Goal: Task Accomplishment & Management: Use online tool/utility

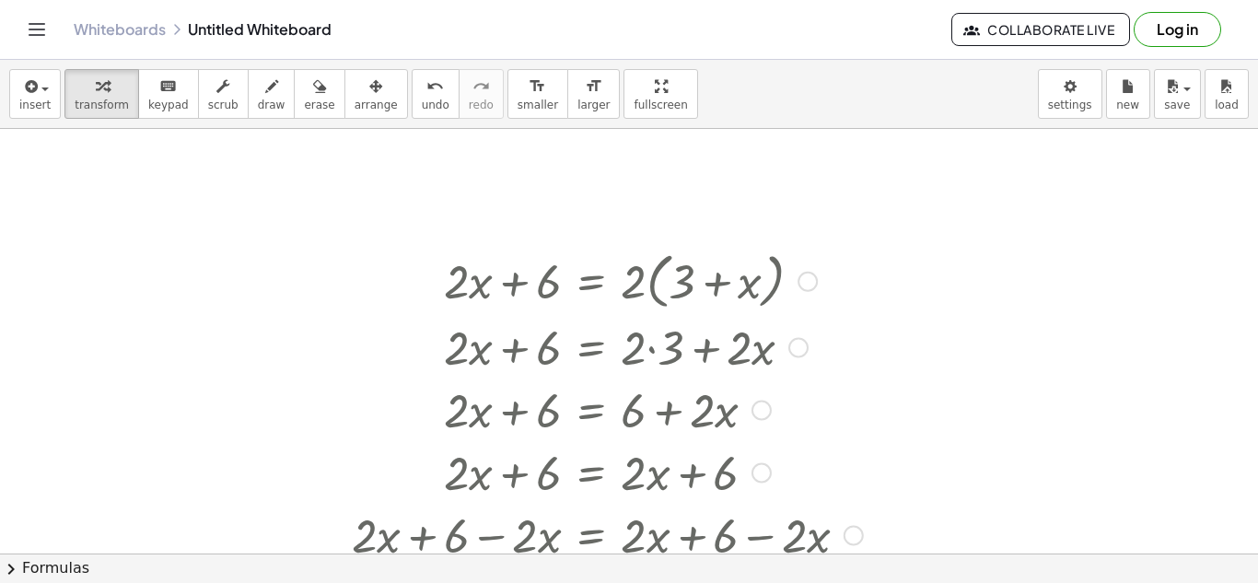
scroll to position [544, 0]
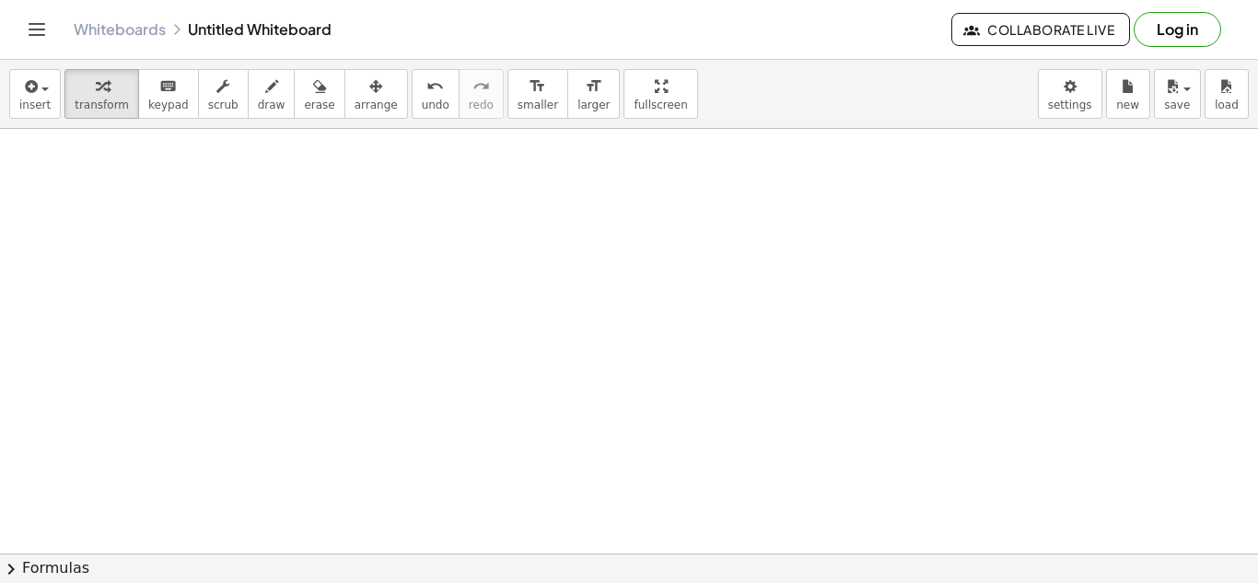
click at [175, 193] on div at bounding box center [629, 222] width 1258 height 1274
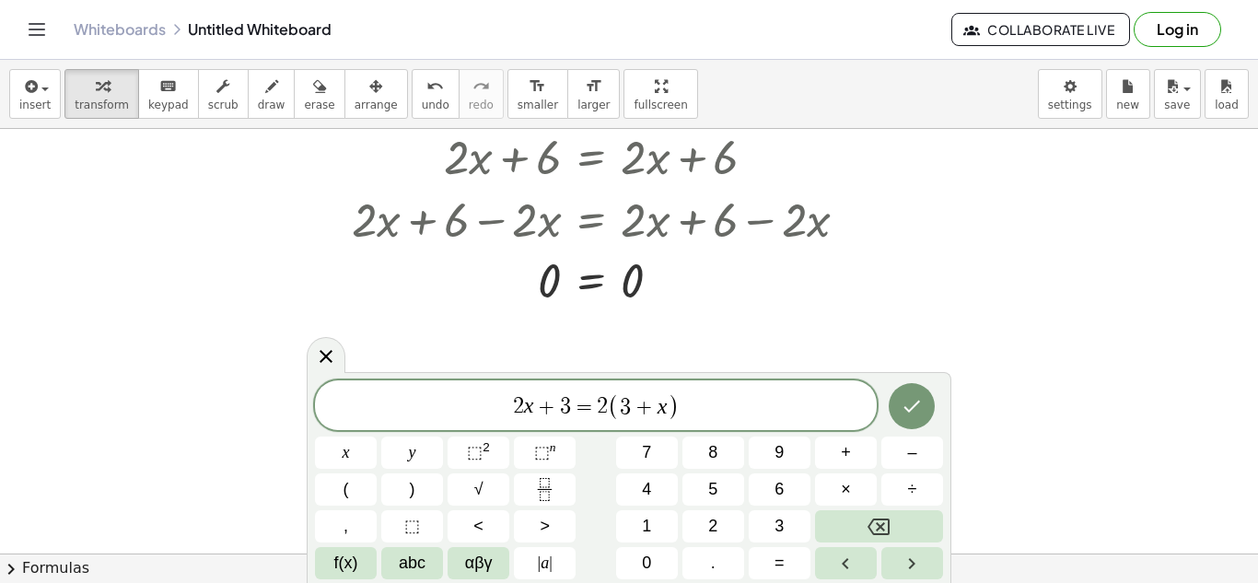
scroll to position [373, 0]
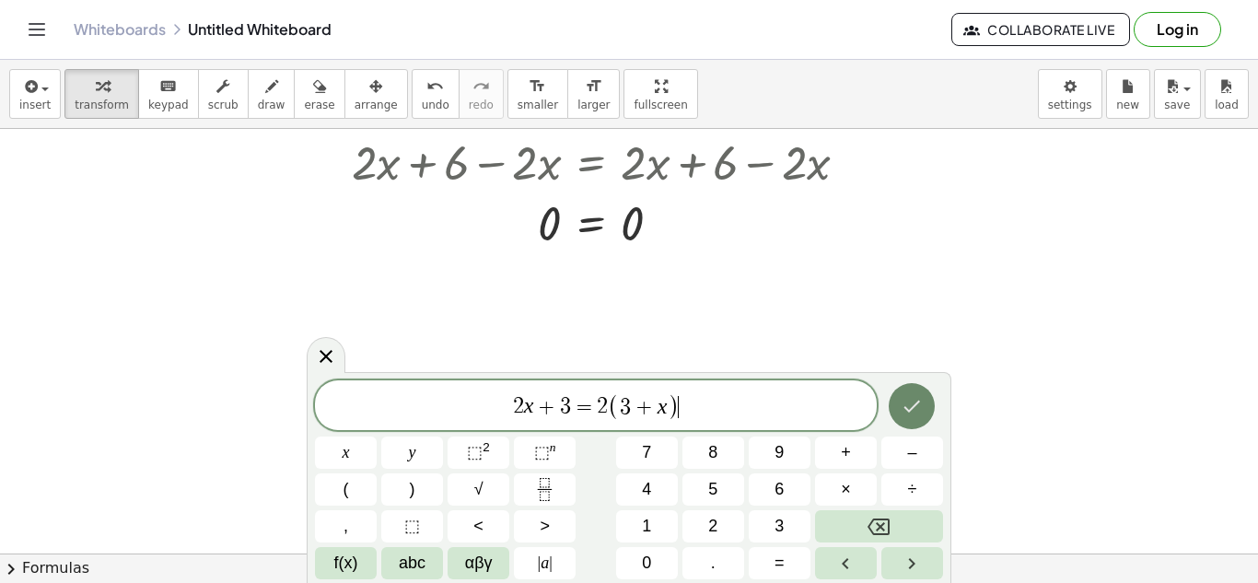
click at [910, 407] on icon "Done" at bounding box center [912, 406] width 22 height 22
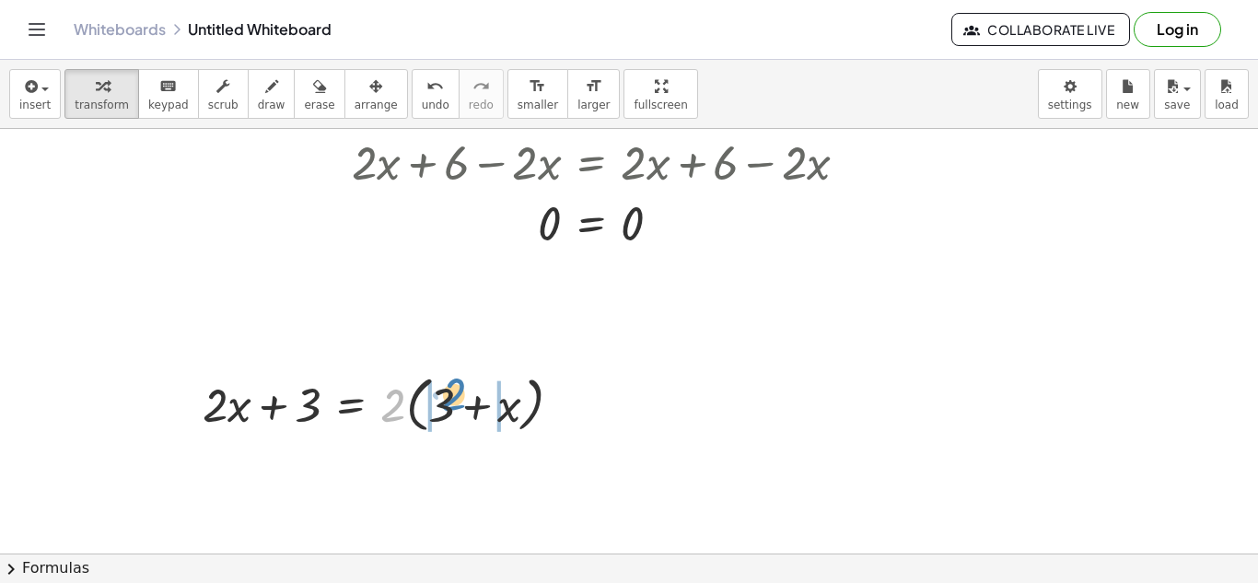
drag, startPoint x: 392, startPoint y: 408, endPoint x: 451, endPoint y: 398, distance: 60.7
click at [451, 398] on div at bounding box center [389, 404] width 392 height 70
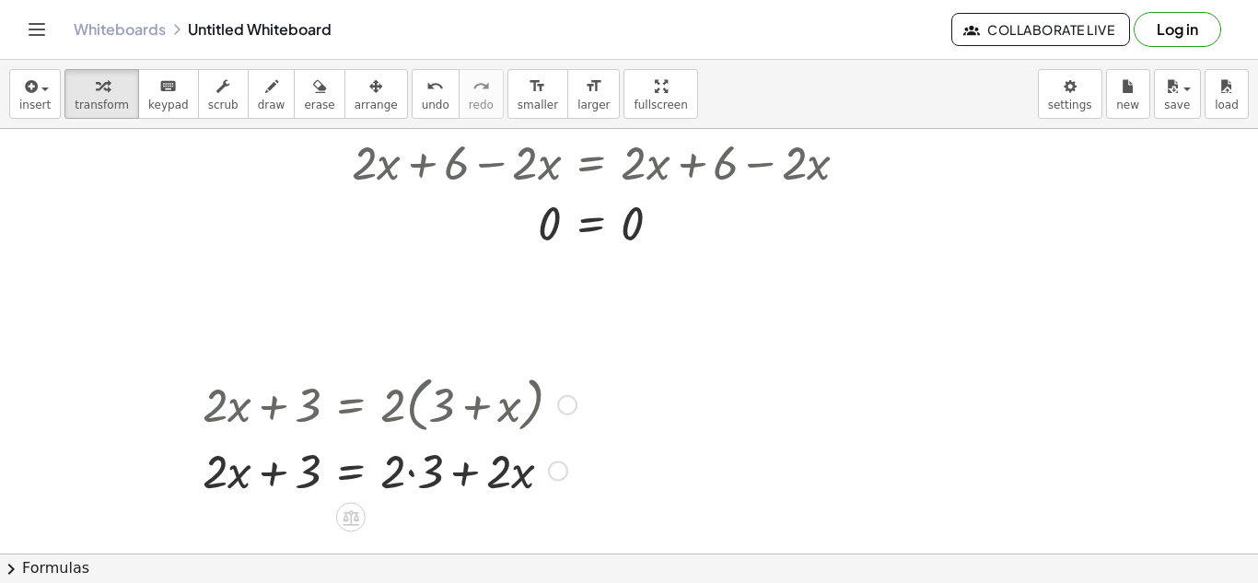
click at [412, 469] on div at bounding box center [389, 470] width 392 height 63
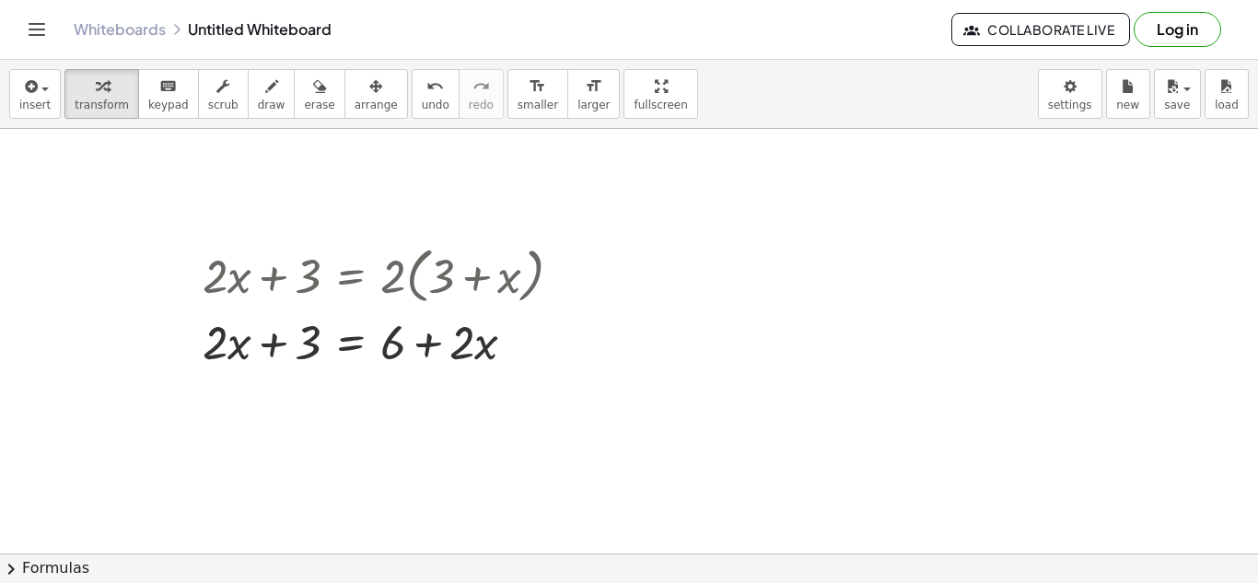
scroll to position [507, 0]
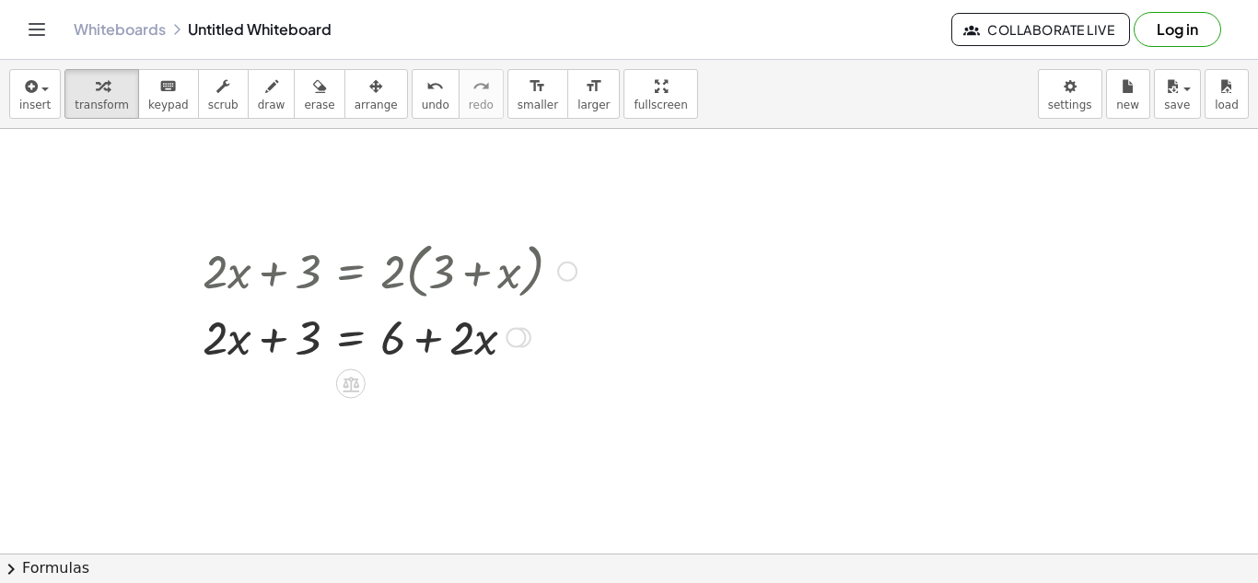
click at [349, 339] on div at bounding box center [389, 336] width 392 height 63
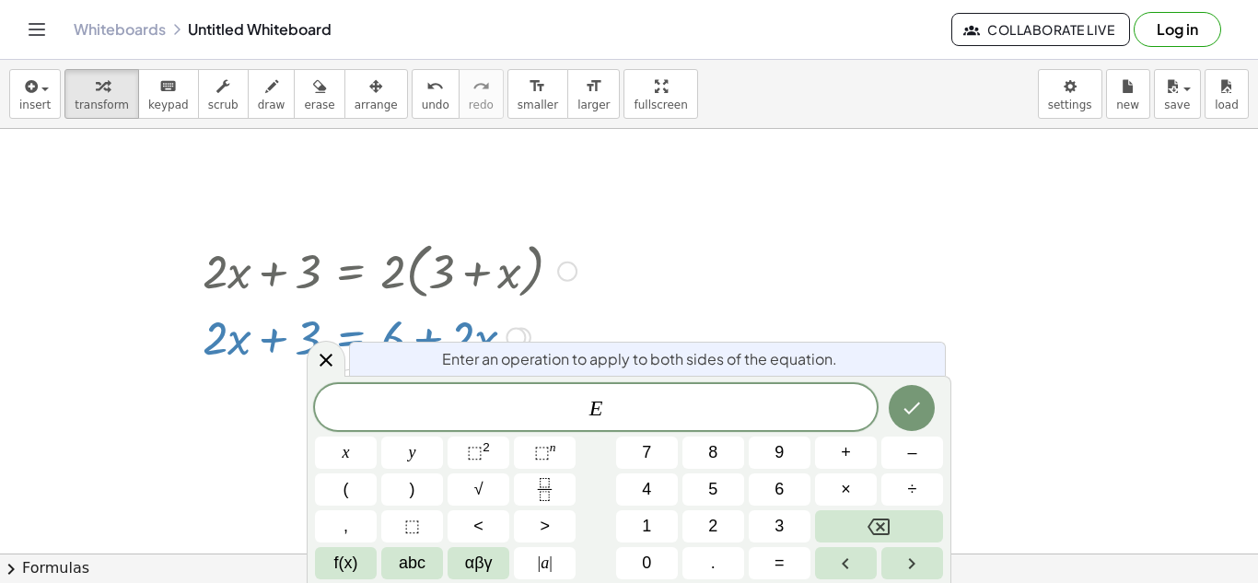
scroll to position [21, 0]
click at [917, 420] on button "Done" at bounding box center [912, 408] width 46 height 46
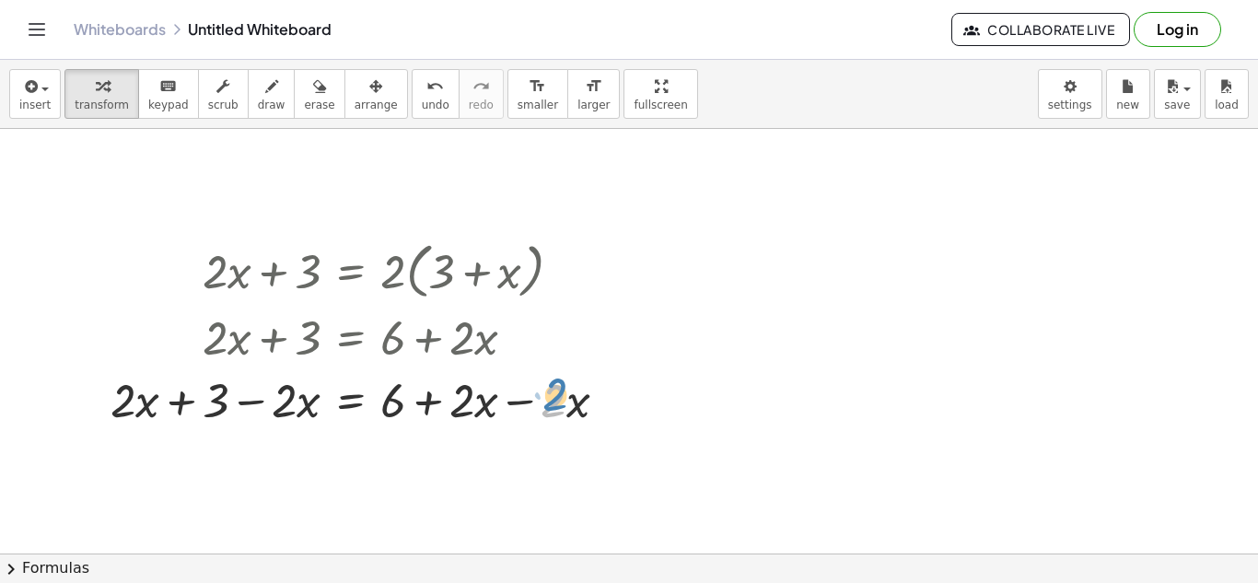
click at [556, 398] on div at bounding box center [366, 399] width 531 height 63
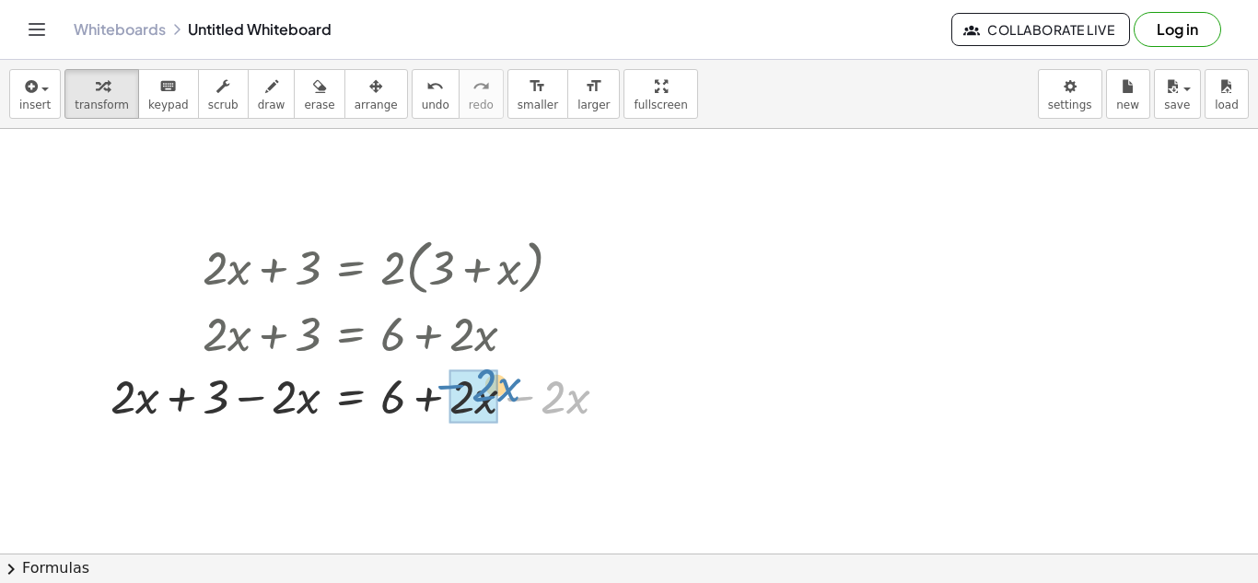
drag, startPoint x: 530, startPoint y: 394, endPoint x: 461, endPoint y: 381, distance: 70.3
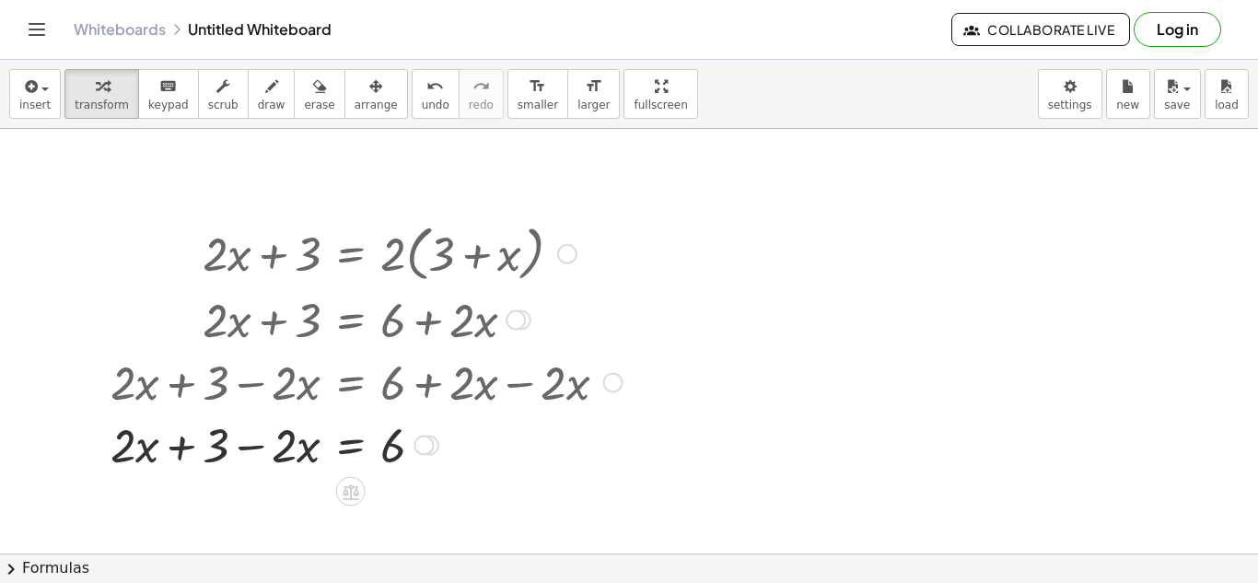
scroll to position [544, 0]
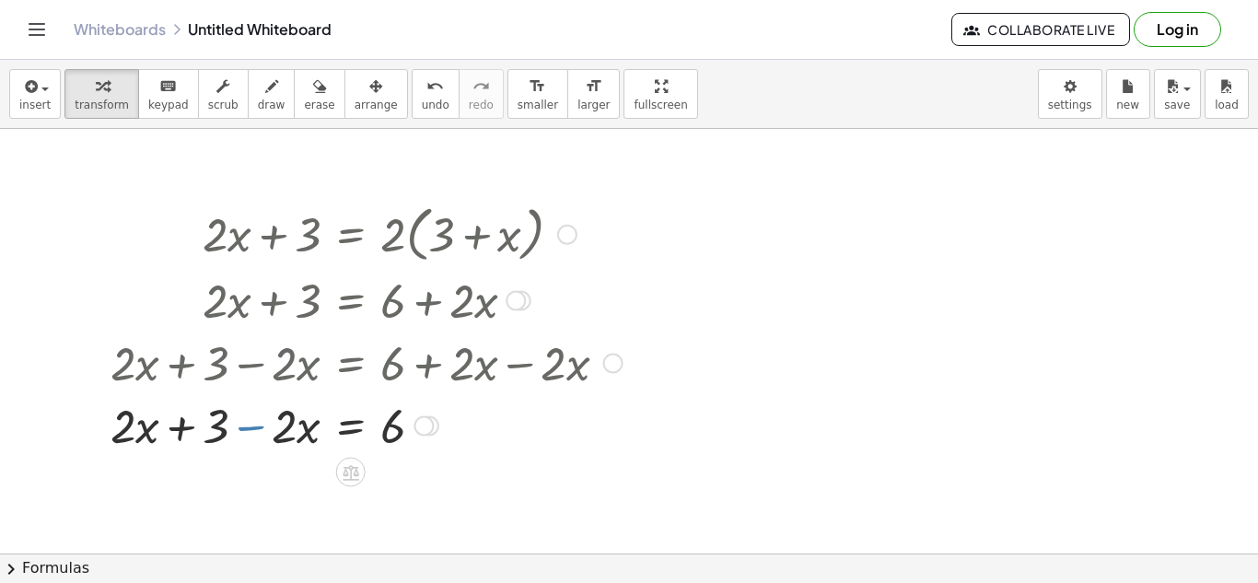
click at [263, 425] on div at bounding box center [366, 424] width 531 height 63
drag, startPoint x: 258, startPoint y: 428, endPoint x: 104, endPoint y: 426, distance: 153.9
click at [104, 426] on div "+ · 2 · x + 3 = · 2 · ( + 3 + x ) + · 2 · x + 3 = + · 2 · 3 + · 2 · x + · 2 · x…" at bounding box center [360, 326] width 554 height 267
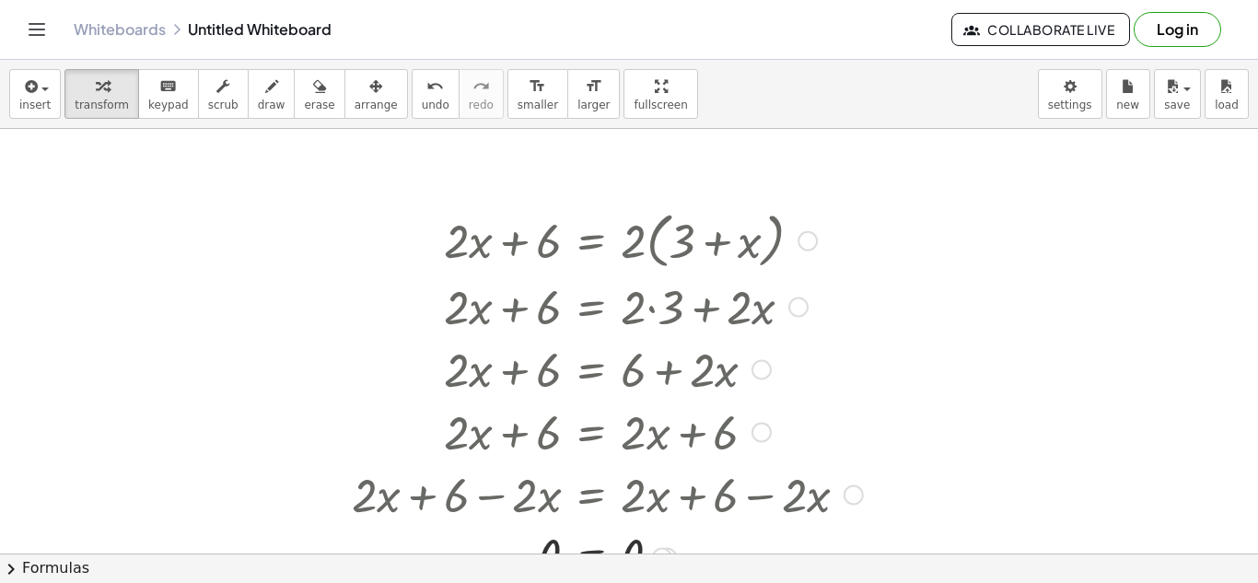
scroll to position [49, 0]
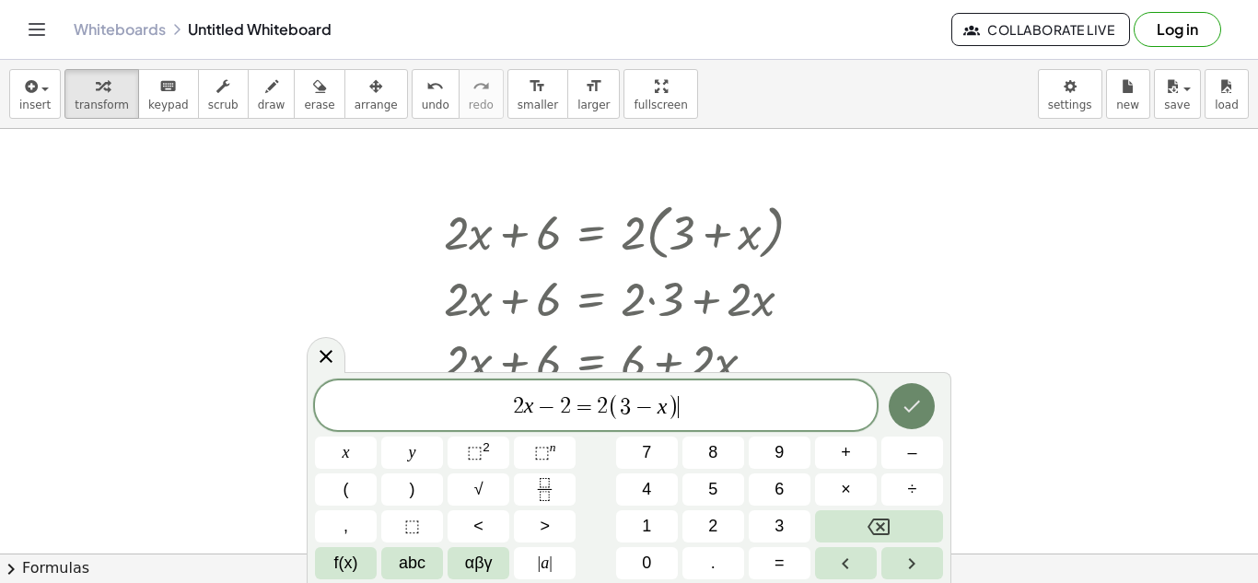
click at [918, 404] on icon "Done" at bounding box center [912, 406] width 22 height 22
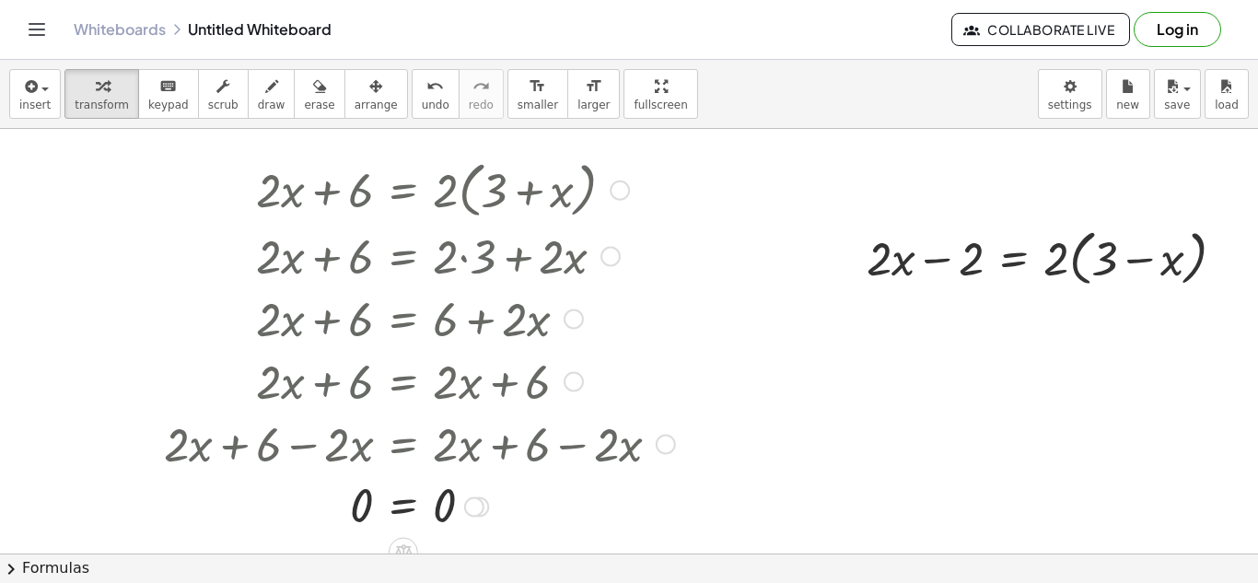
scroll to position [88, 188]
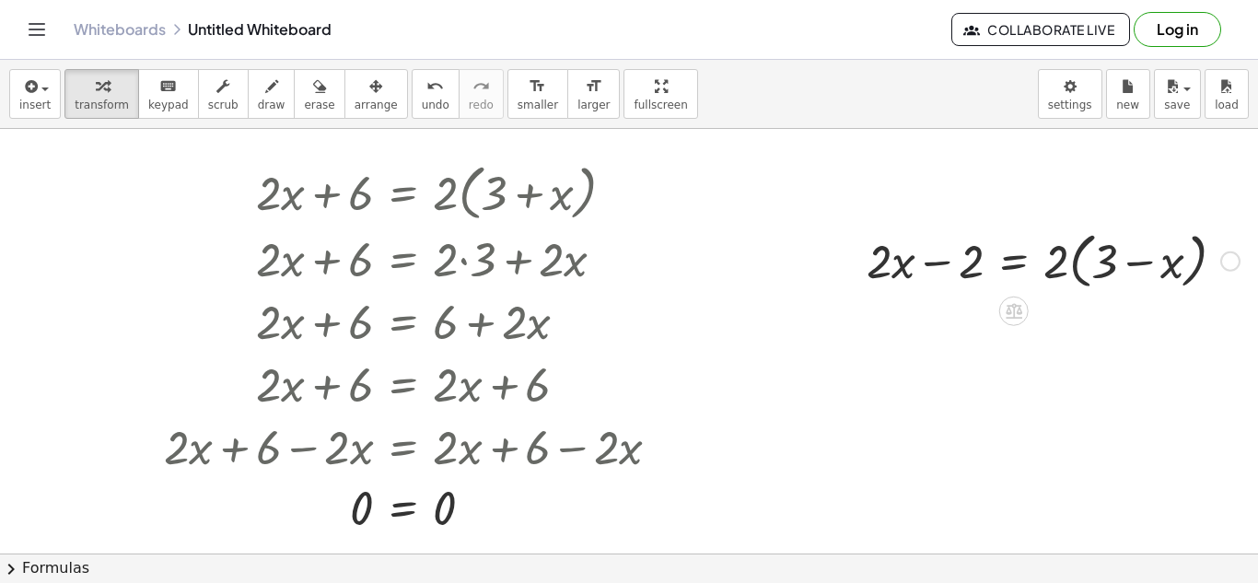
click at [1057, 261] on div at bounding box center [1054, 260] width 392 height 70
drag, startPoint x: 1062, startPoint y: 264, endPoint x: 1099, endPoint y: 274, distance: 38.0
click at [1099, 274] on div at bounding box center [1054, 260] width 392 height 70
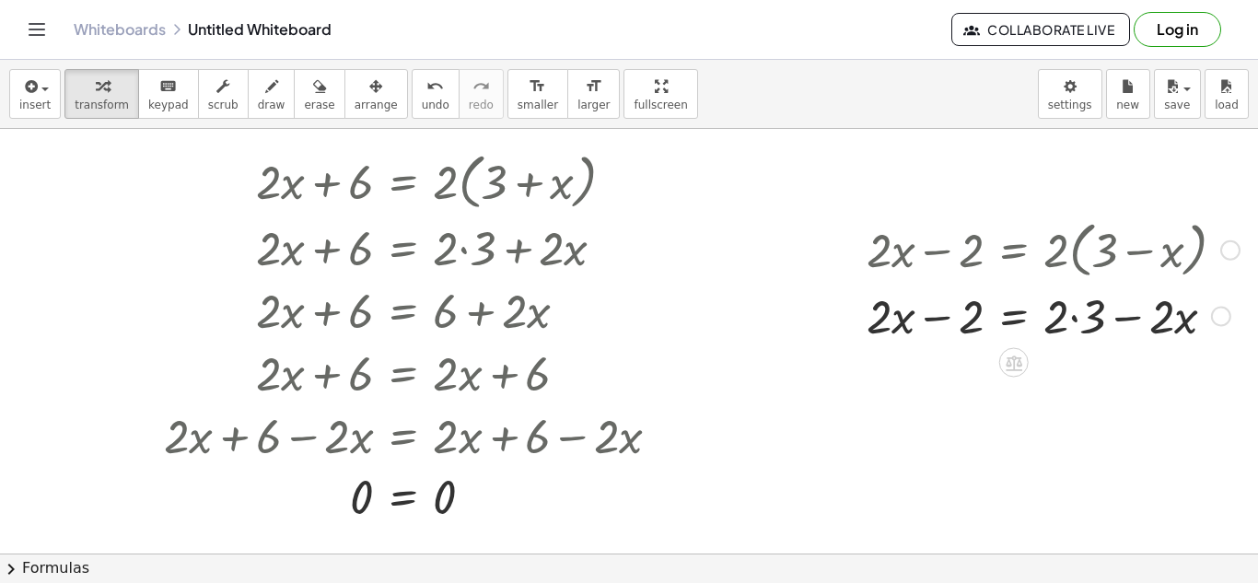
scroll to position [99, 188]
click at [1078, 316] on div at bounding box center [1054, 316] width 392 height 63
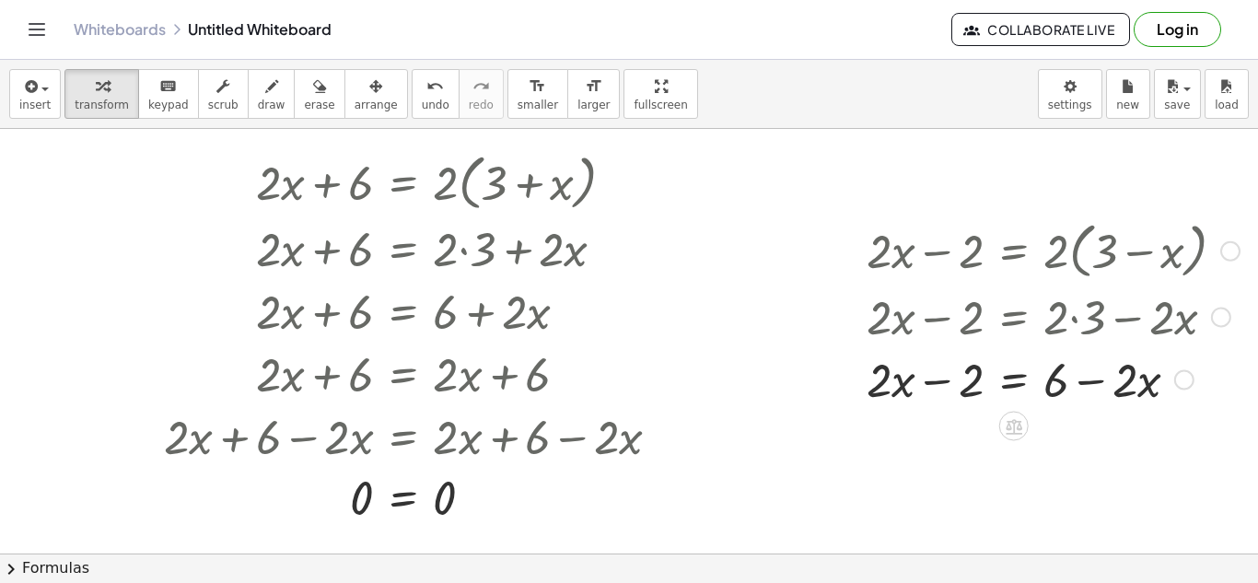
click at [1029, 384] on div at bounding box center [1054, 378] width 392 height 63
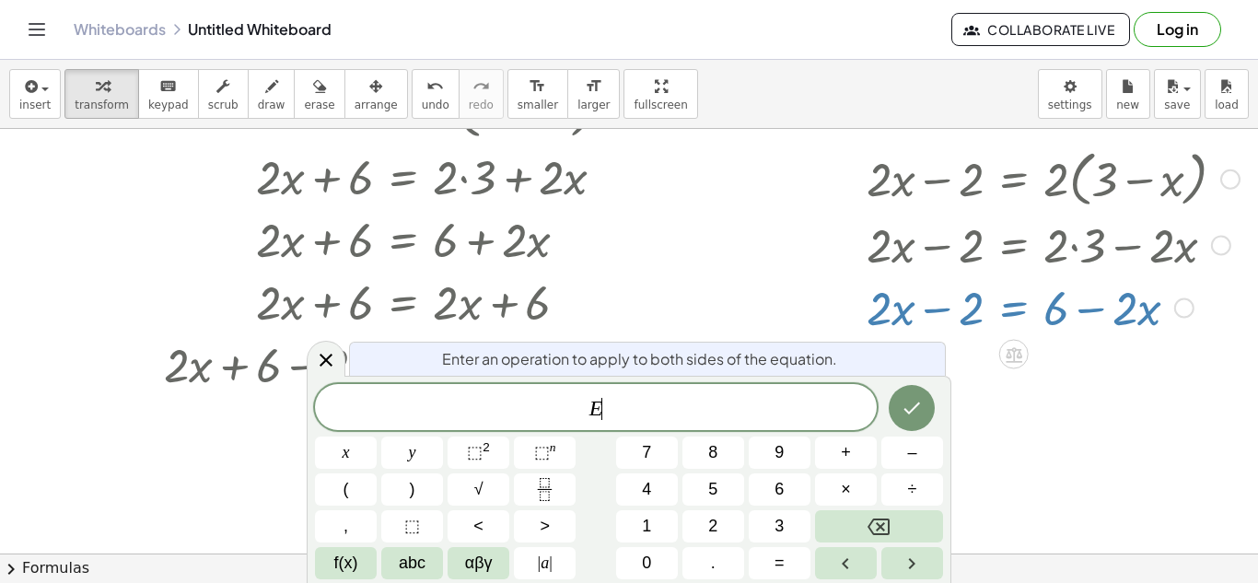
scroll to position [170, 188]
click at [901, 408] on icon "Done" at bounding box center [912, 408] width 22 height 22
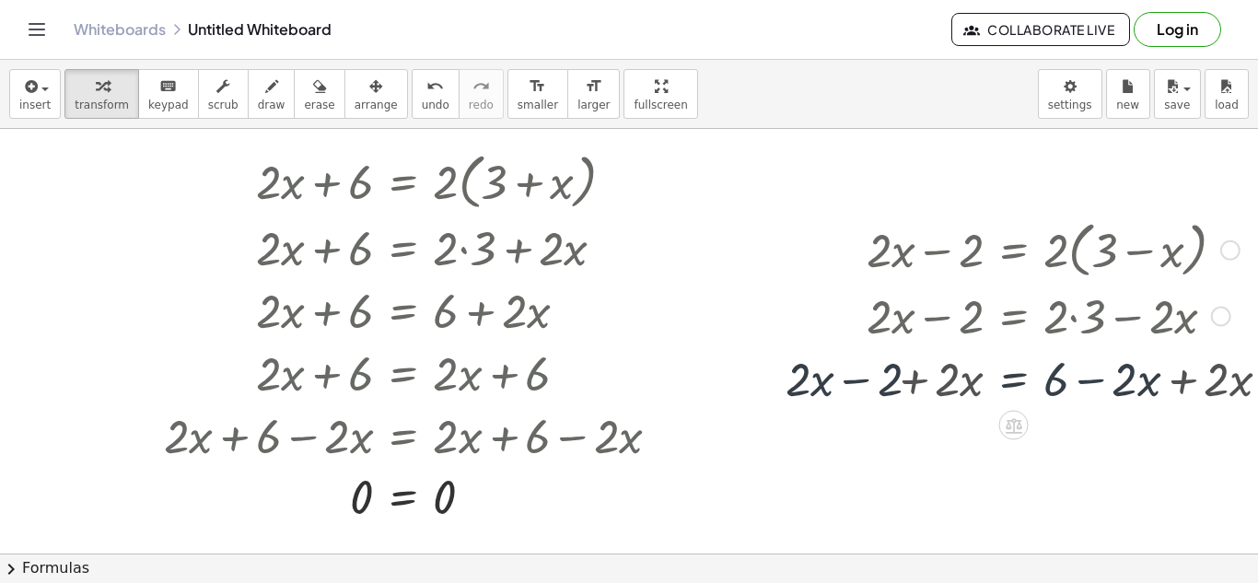
scroll to position [99, 188]
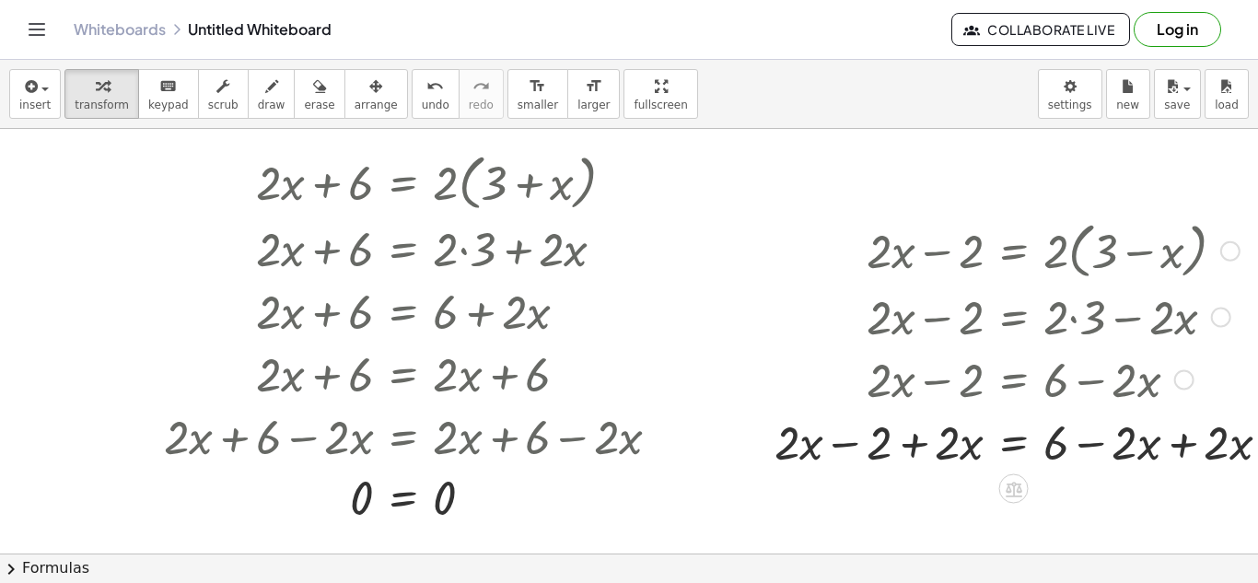
click at [1180, 453] on div at bounding box center [1030, 441] width 529 height 63
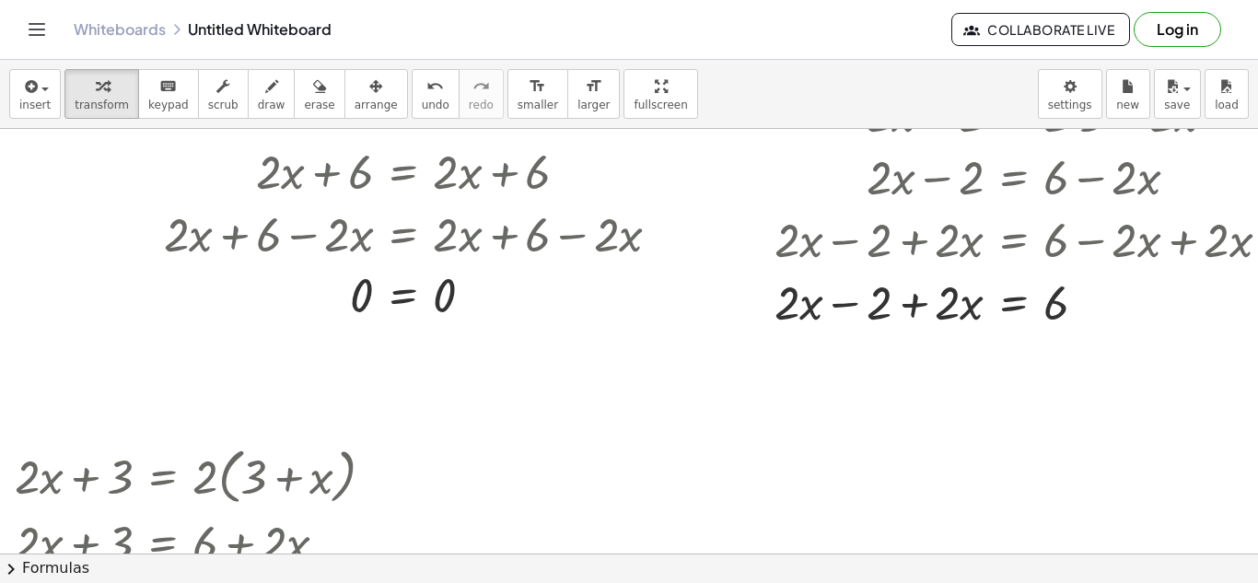
scroll to position [269, 190]
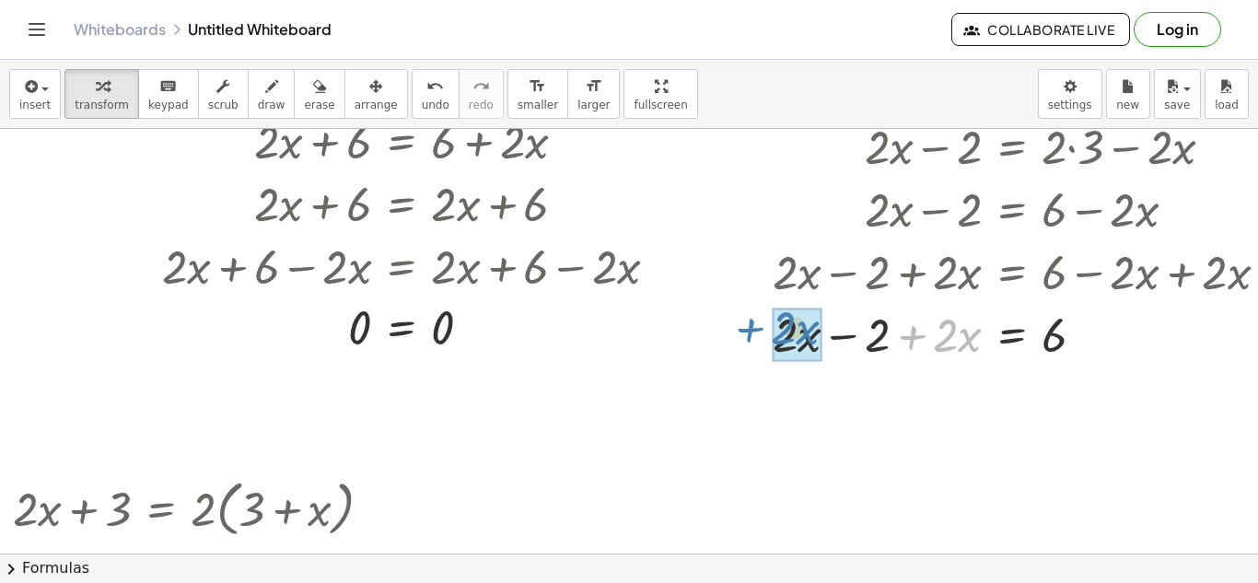
drag, startPoint x: 945, startPoint y: 341, endPoint x: 783, endPoint y: 333, distance: 162.3
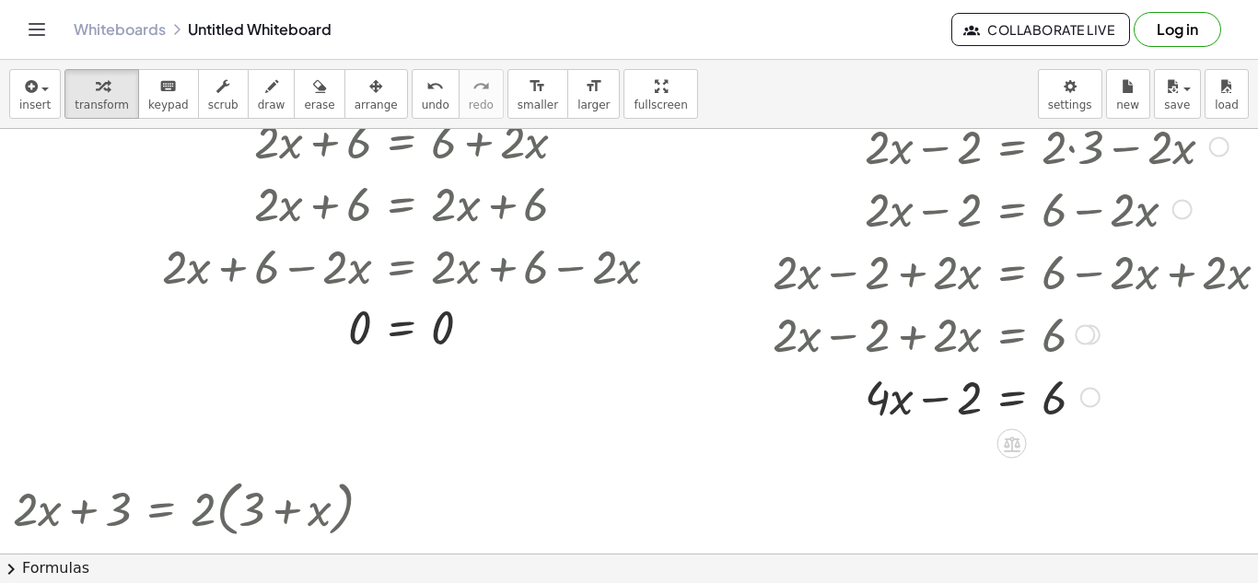
click at [1024, 395] on div at bounding box center [1028, 396] width 529 height 63
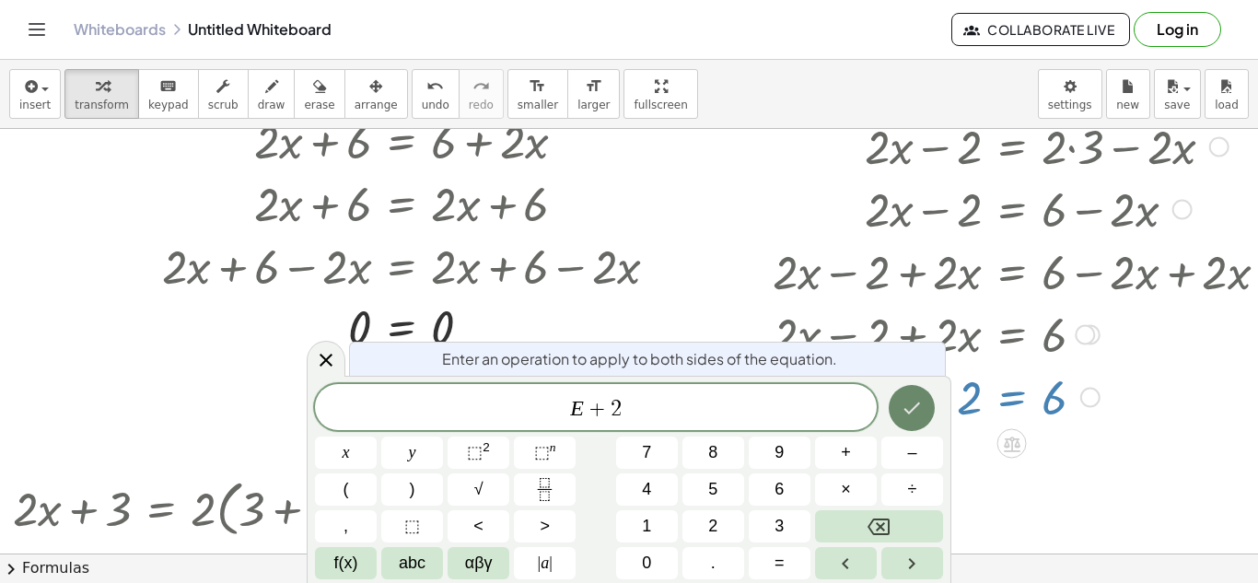
click at [923, 412] on button "Done" at bounding box center [912, 408] width 46 height 46
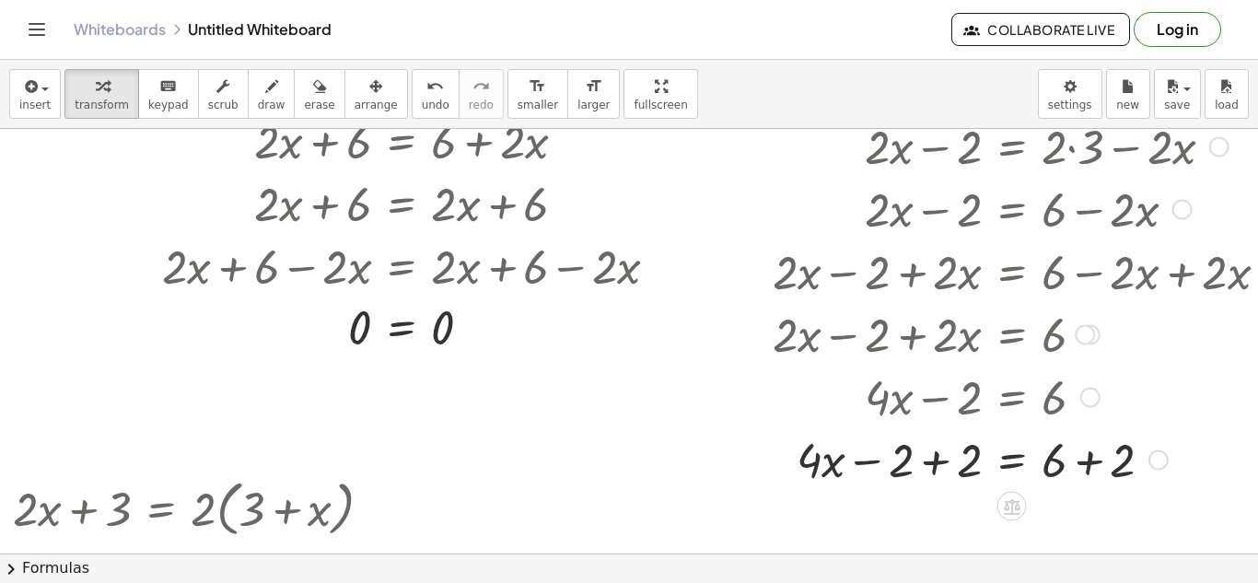
click at [930, 469] on div at bounding box center [1028, 458] width 529 height 63
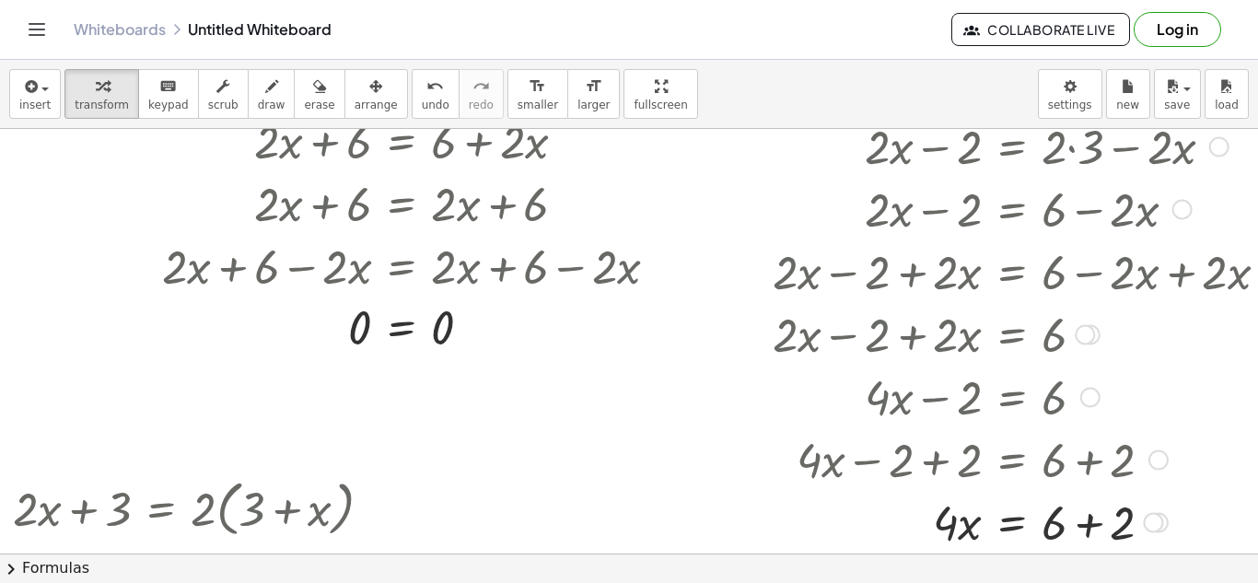
click at [1093, 521] on div at bounding box center [1028, 521] width 529 height 63
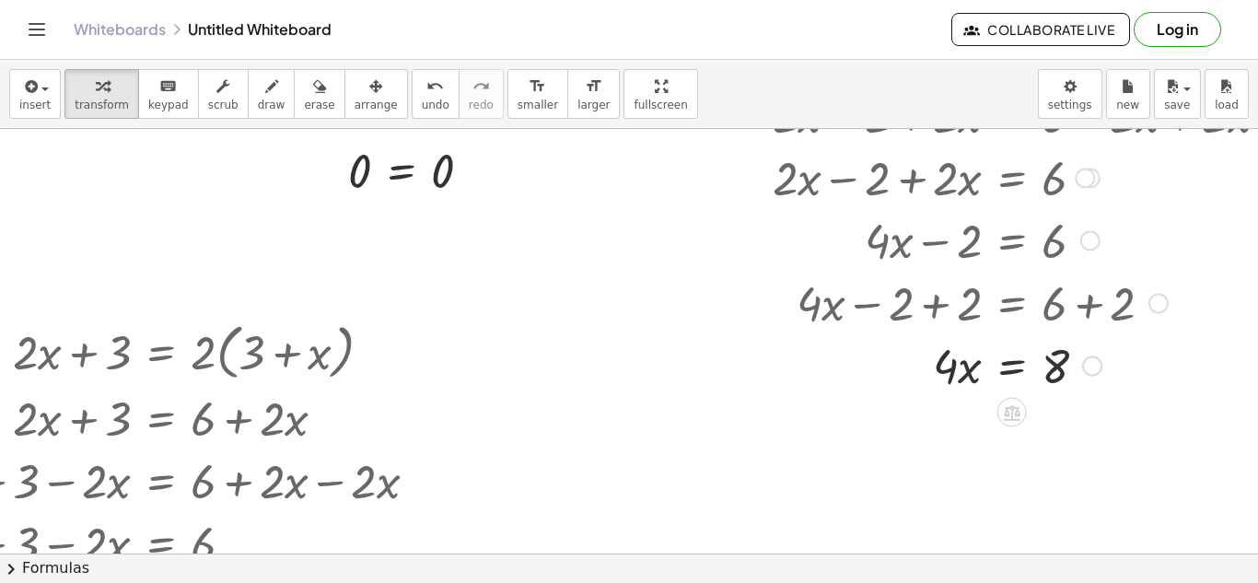
scroll to position [436, 190]
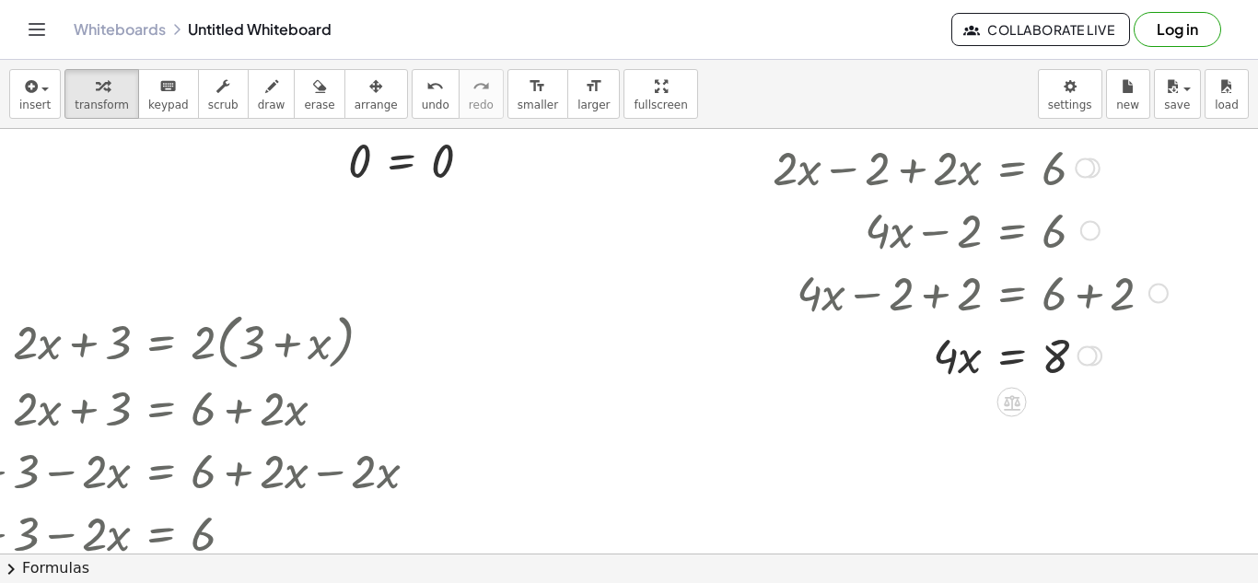
click at [1021, 367] on div at bounding box center [1028, 354] width 529 height 63
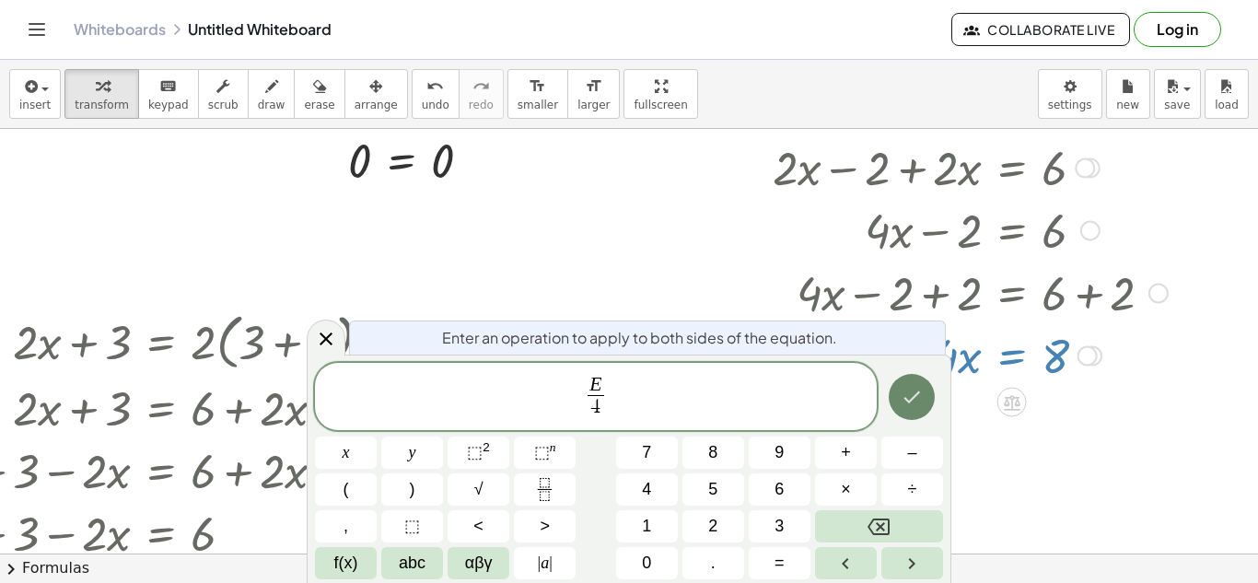
click at [916, 394] on icon "Done" at bounding box center [913, 398] width 17 height 12
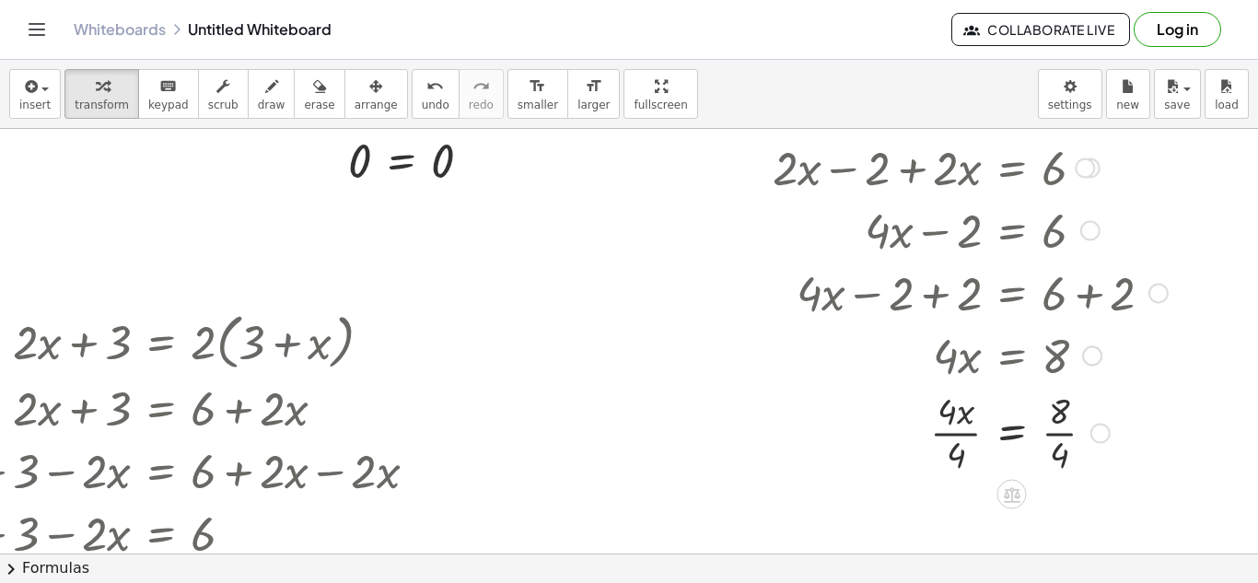
click at [965, 421] on div at bounding box center [1028, 431] width 529 height 92
click at [948, 432] on div at bounding box center [1028, 431] width 529 height 92
click at [1054, 428] on div at bounding box center [1028, 431] width 529 height 92
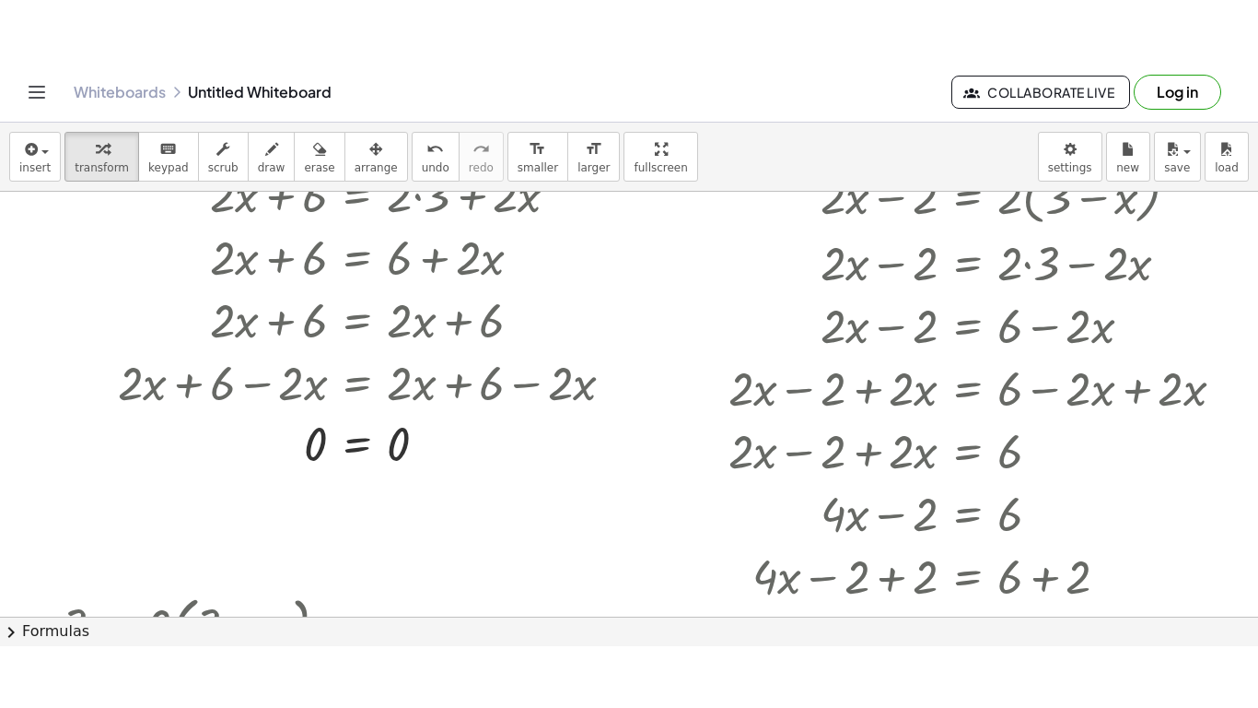
scroll to position [231, 234]
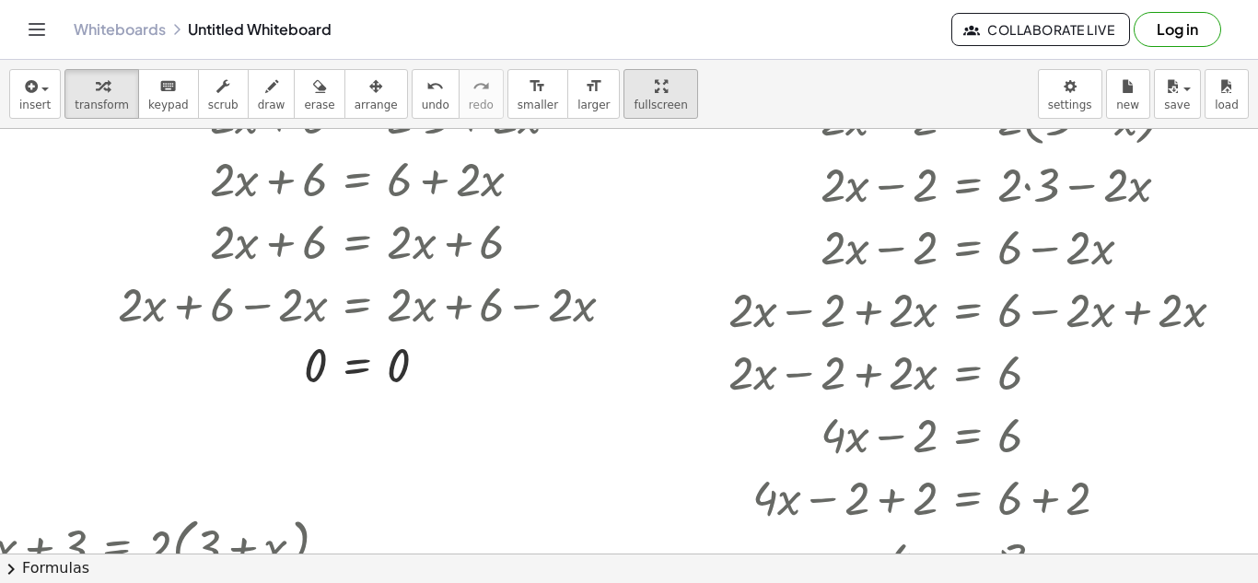
click at [646, 113] on button "fullscreen" at bounding box center [661, 94] width 74 height 50
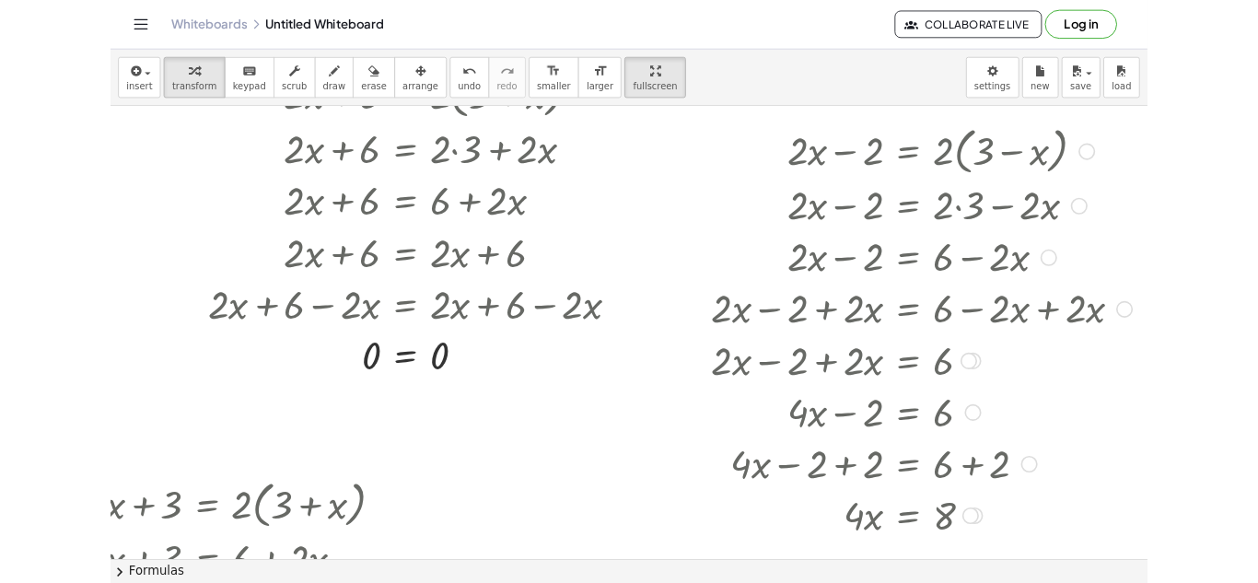
scroll to position [169, 234]
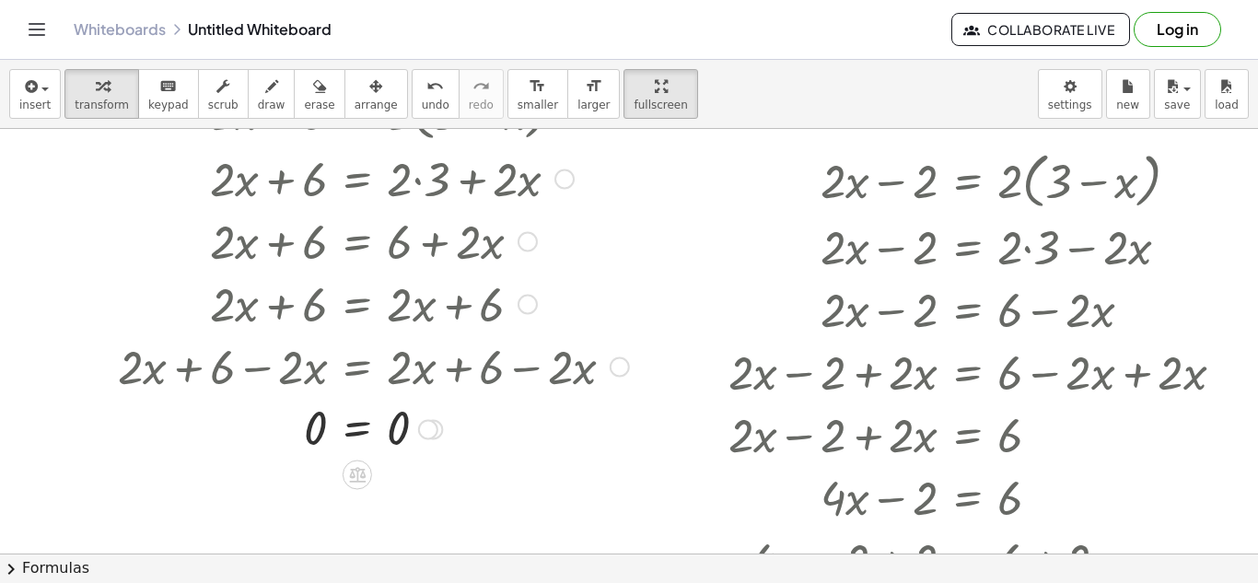
click at [632, 381] on div at bounding box center [374, 365] width 530 height 63
click at [161, 105] on span "keypad" at bounding box center [168, 105] width 41 height 13
click at [159, 89] on icon "keyboard" at bounding box center [168, 87] width 18 height 22
click at [39, 93] on span "button" at bounding box center [40, 88] width 4 height 13
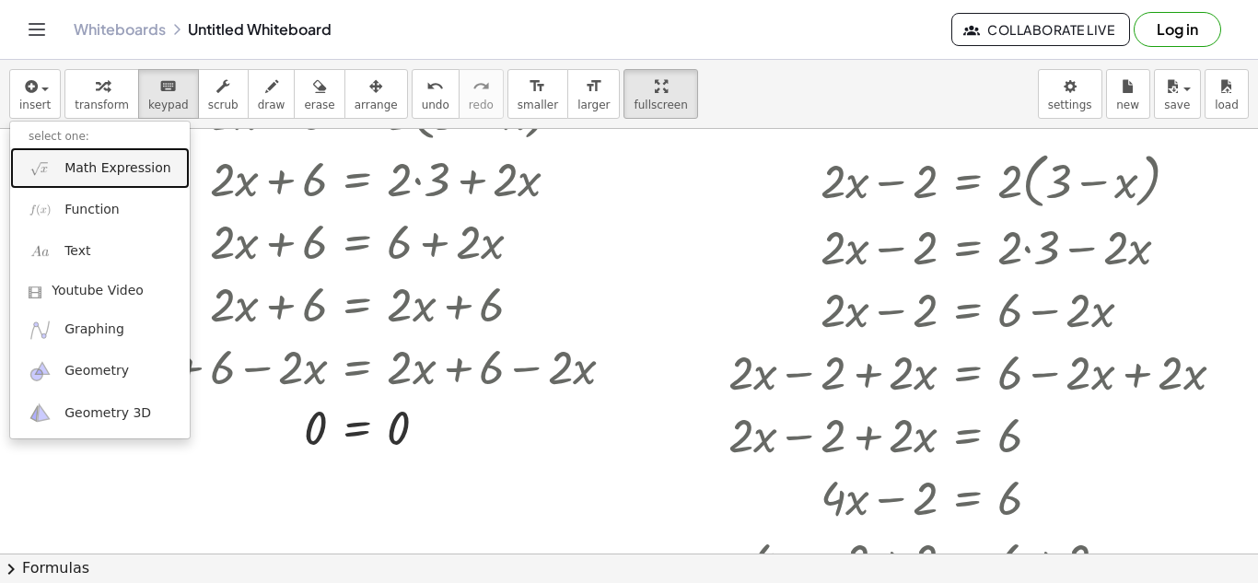
click at [82, 162] on span "Math Expression" at bounding box center [117, 168] width 106 height 18
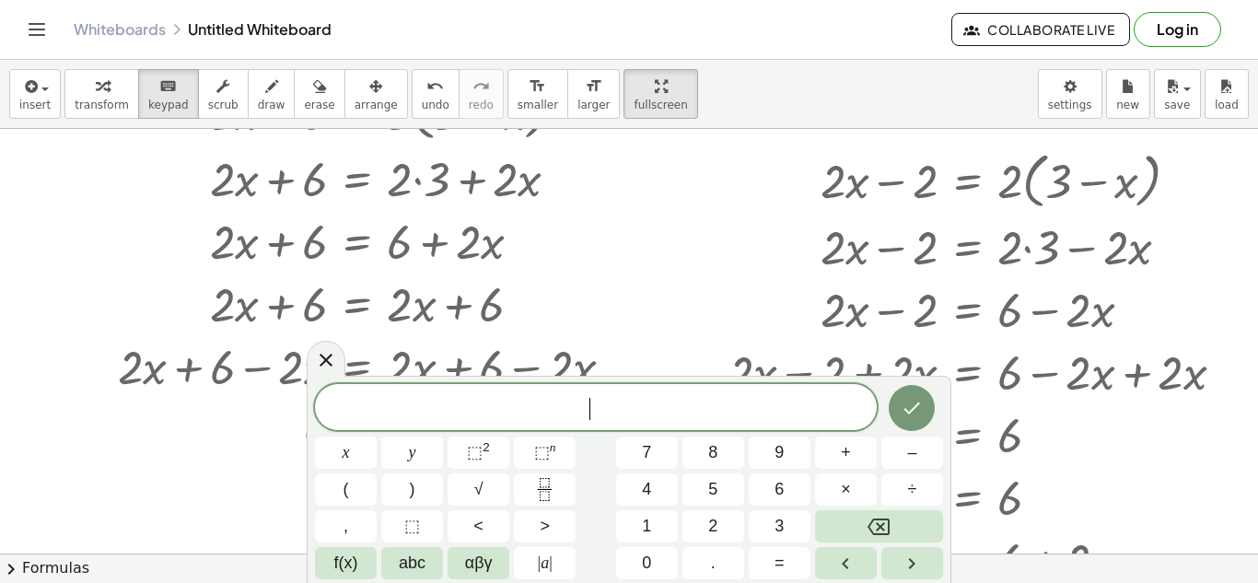
scroll to position [1, 0]
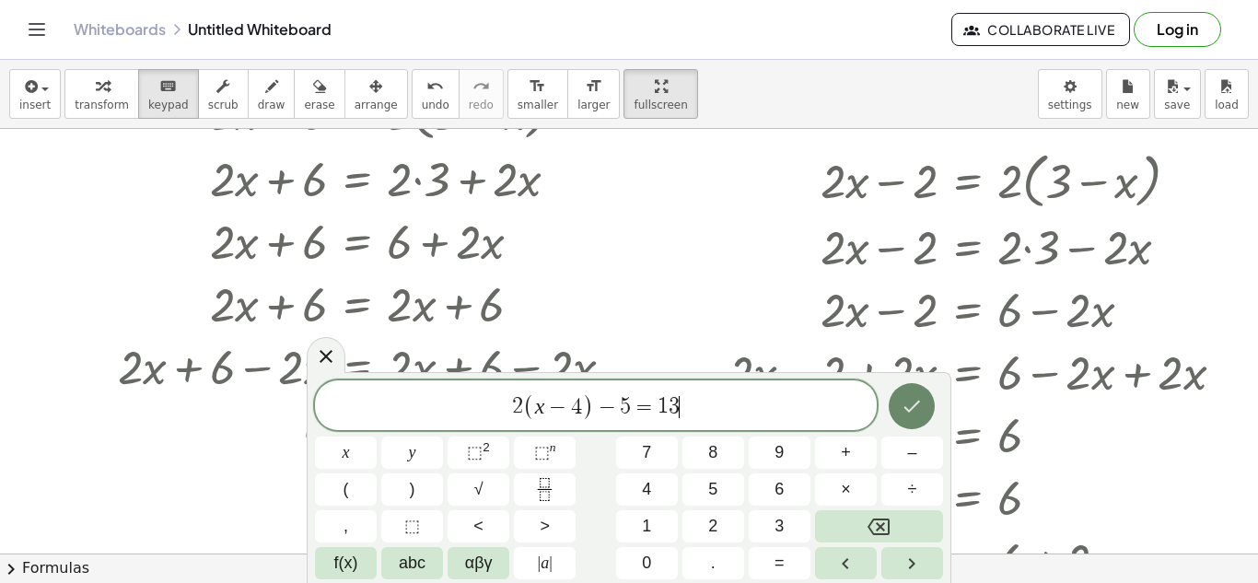
click at [918, 406] on icon "Done" at bounding box center [912, 406] width 22 height 22
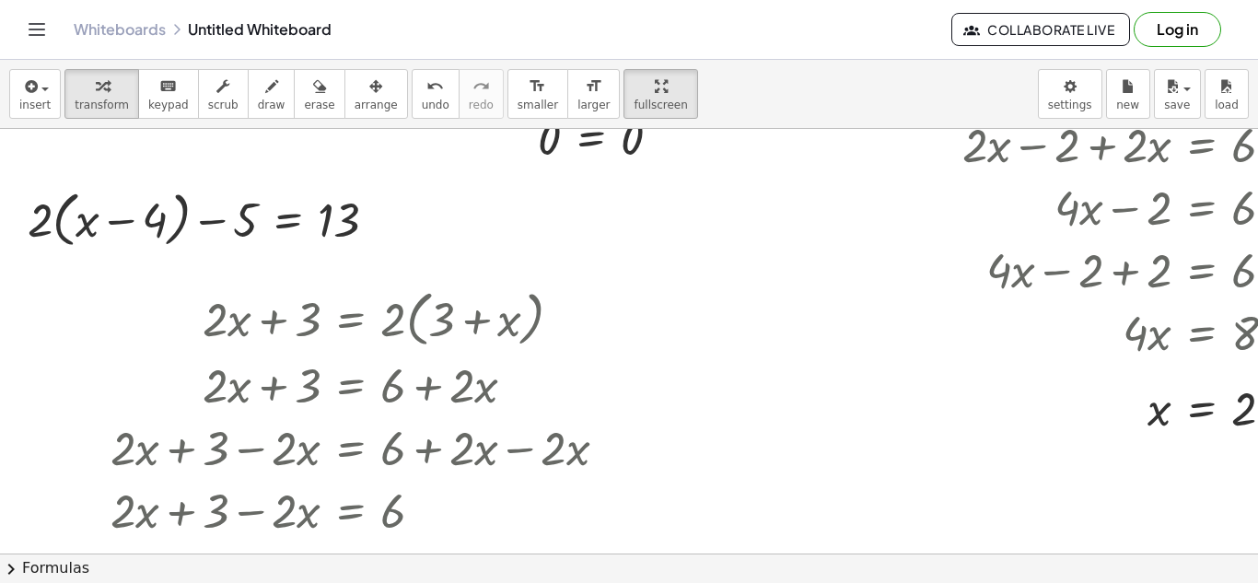
scroll to position [458, 0]
drag, startPoint x: 319, startPoint y: 331, endPoint x: 323, endPoint y: 340, distance: 10.3
click at [323, 340] on div at bounding box center [366, 319] width 531 height 70
click at [316, 322] on div at bounding box center [366, 319] width 531 height 70
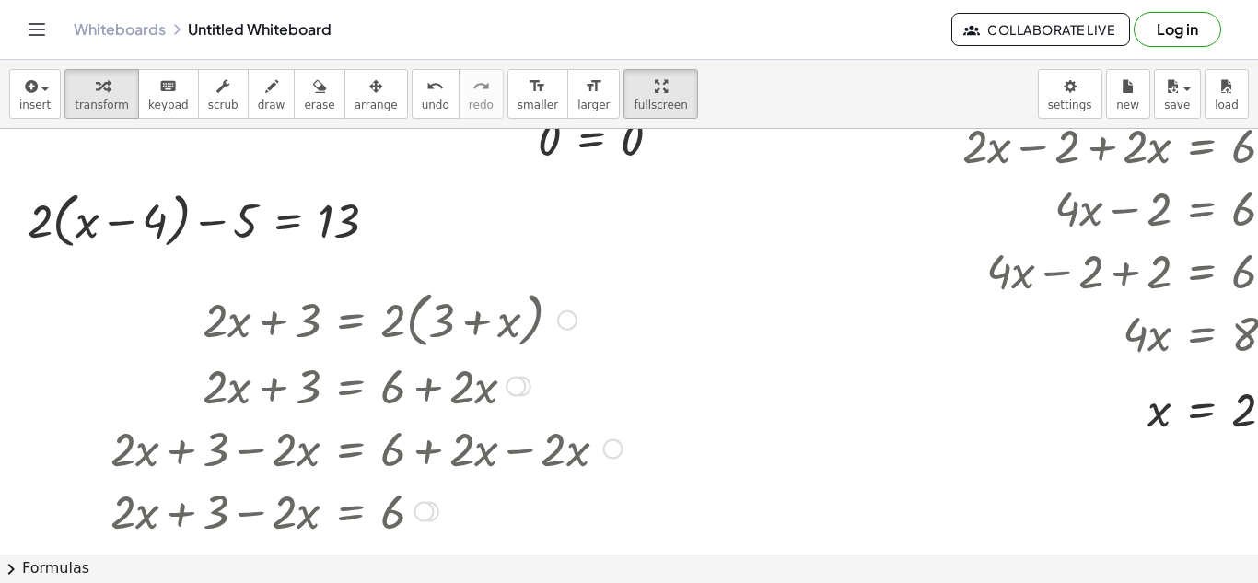
click at [560, 318] on div at bounding box center [567, 320] width 20 height 20
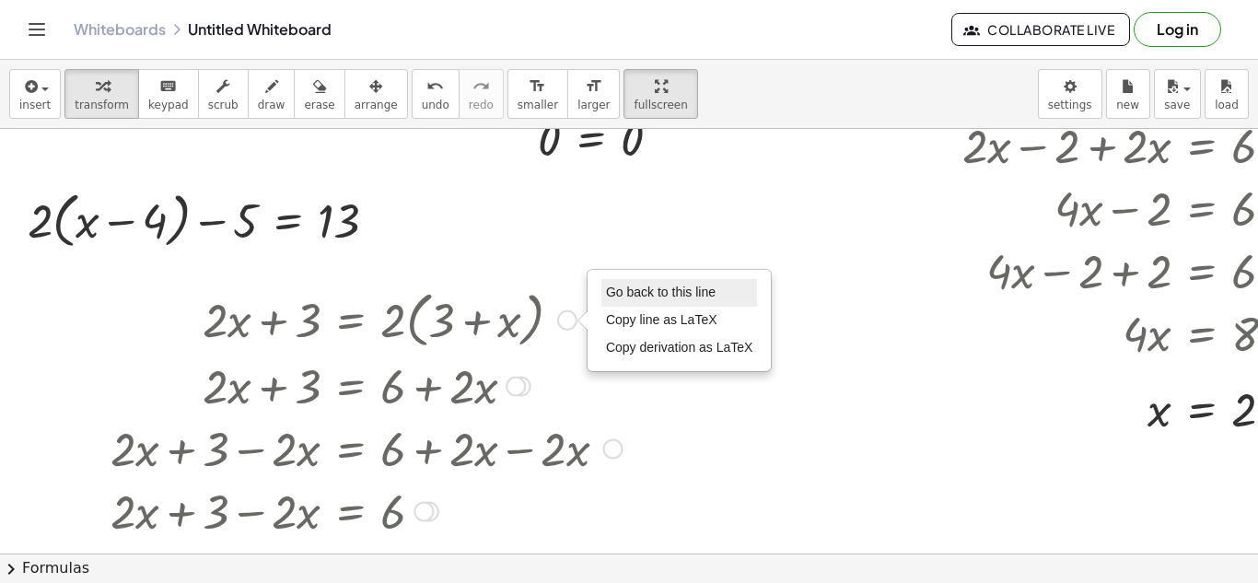
click at [626, 300] on li "Go back to this line" at bounding box center [680, 293] width 157 height 28
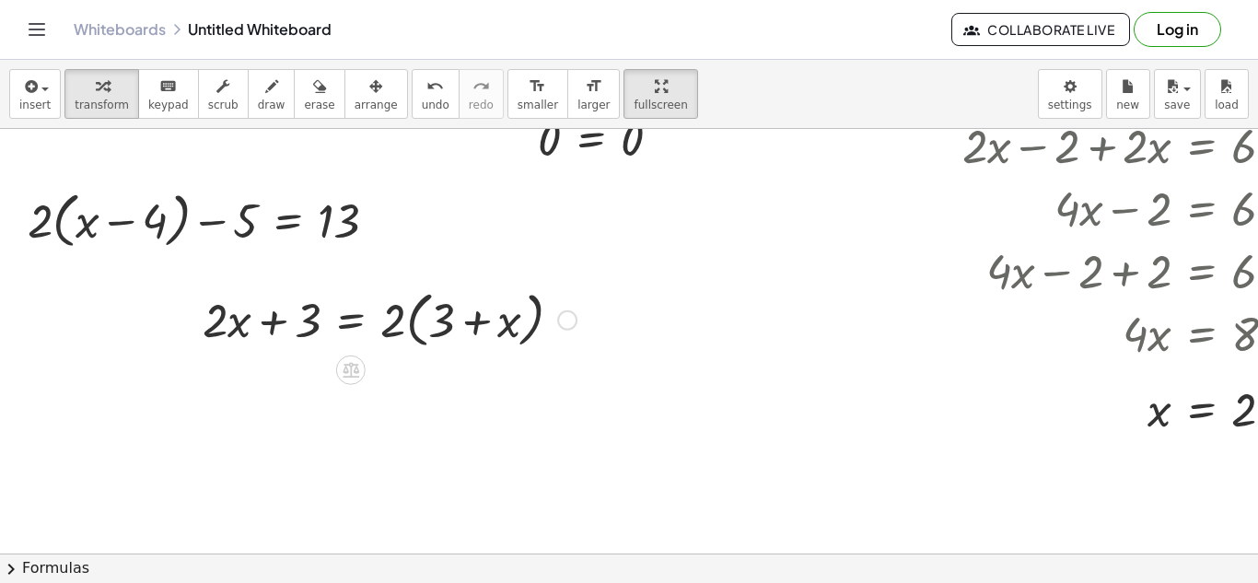
click at [558, 323] on div "Go back to this line Copy line as LaTeX Copy derivation as LaTeX" at bounding box center [567, 320] width 20 height 20
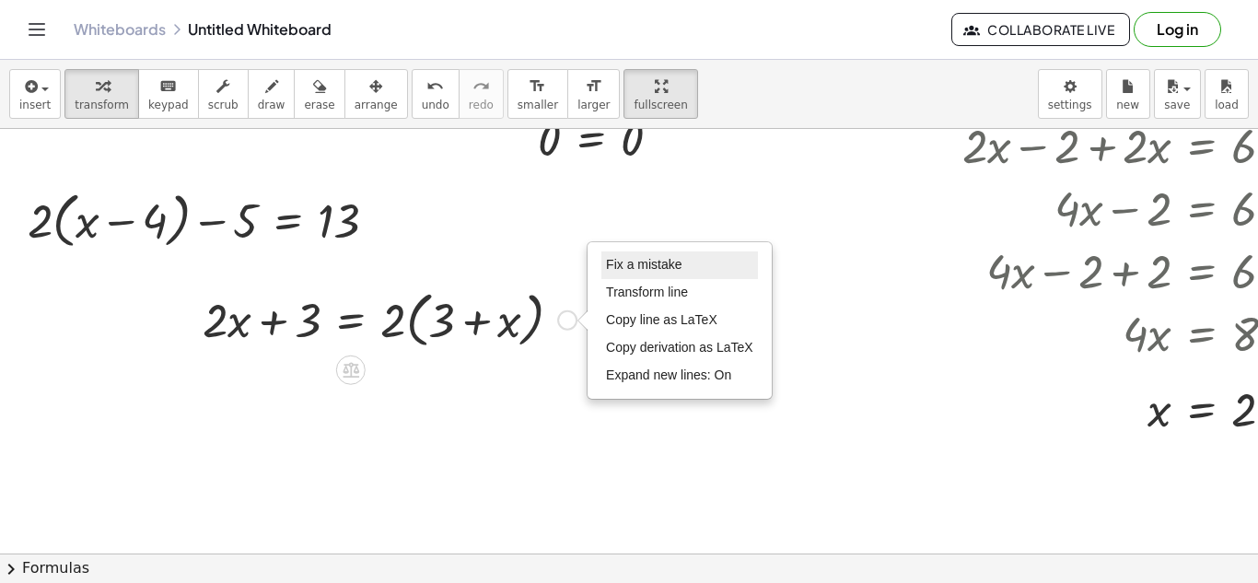
click at [666, 274] on li "Fix a mistake" at bounding box center [680, 266] width 157 height 28
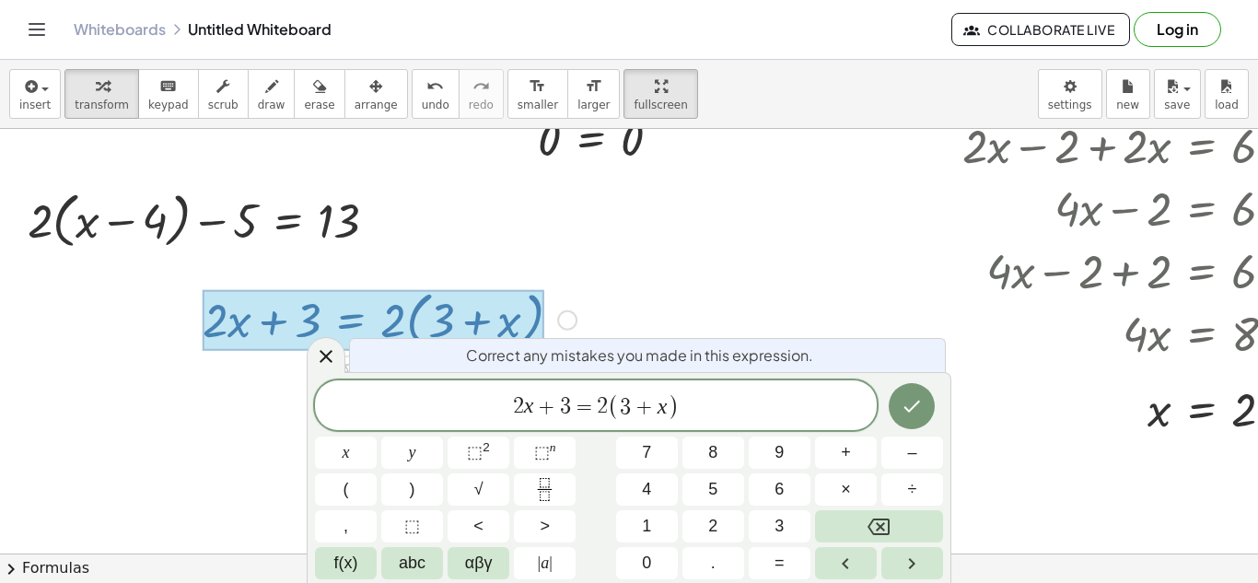
click at [614, 418] on span "(" at bounding box center [614, 406] width 12 height 27
click at [720, 396] on span "2 x + 3 = 2 ( 3 + x ) ​" at bounding box center [596, 407] width 562 height 30
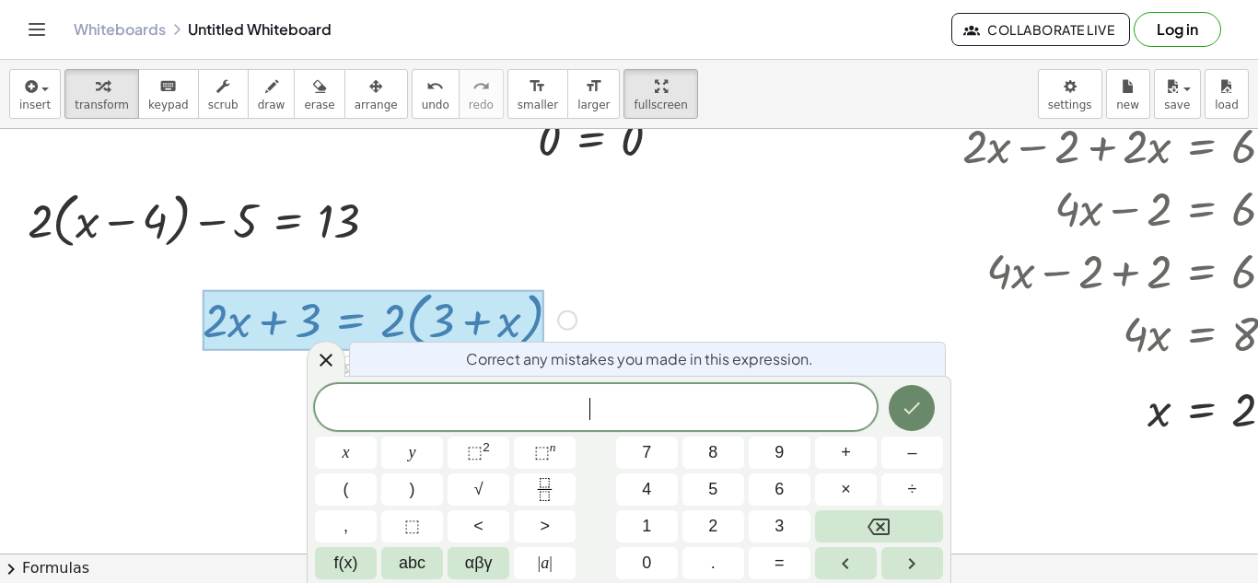
click at [916, 413] on icon "Done" at bounding box center [912, 408] width 22 height 22
click at [321, 372] on div at bounding box center [326, 359] width 39 height 36
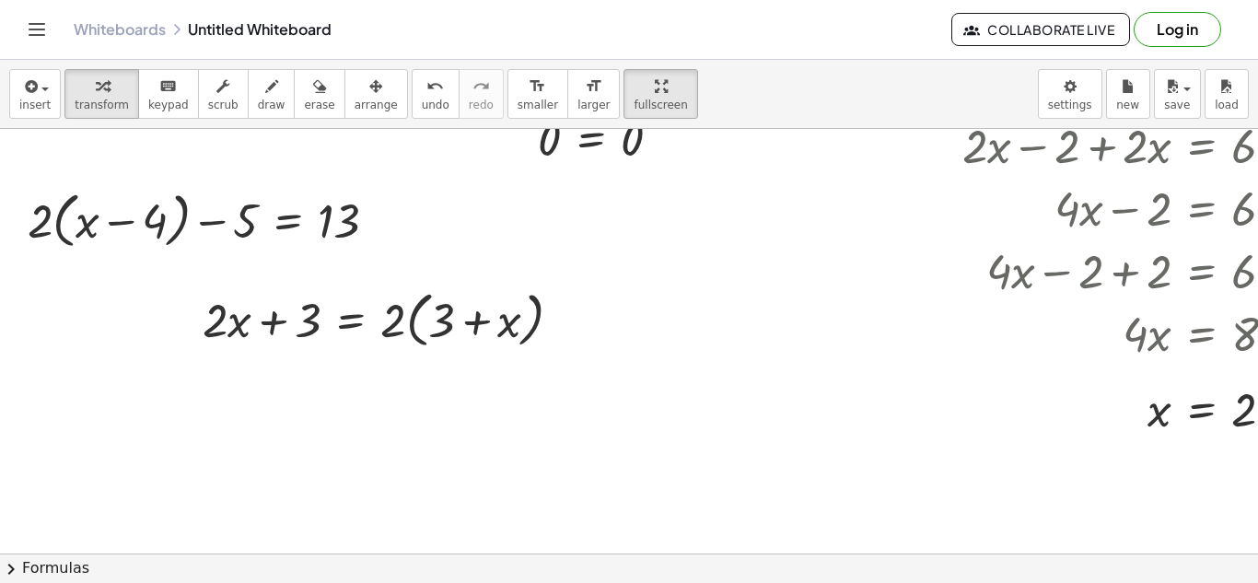
drag, startPoint x: 350, startPoint y: 369, endPoint x: 378, endPoint y: 381, distance: 30.5
click at [378, 381] on div "+ · 2 · x + 6 = · 2 · ( + 3 + x ) + · 2 · x + 6 = + · 2 · 3 + · 2 · x + · 2 · x…" at bounding box center [746, 308] width 1492 height 1274
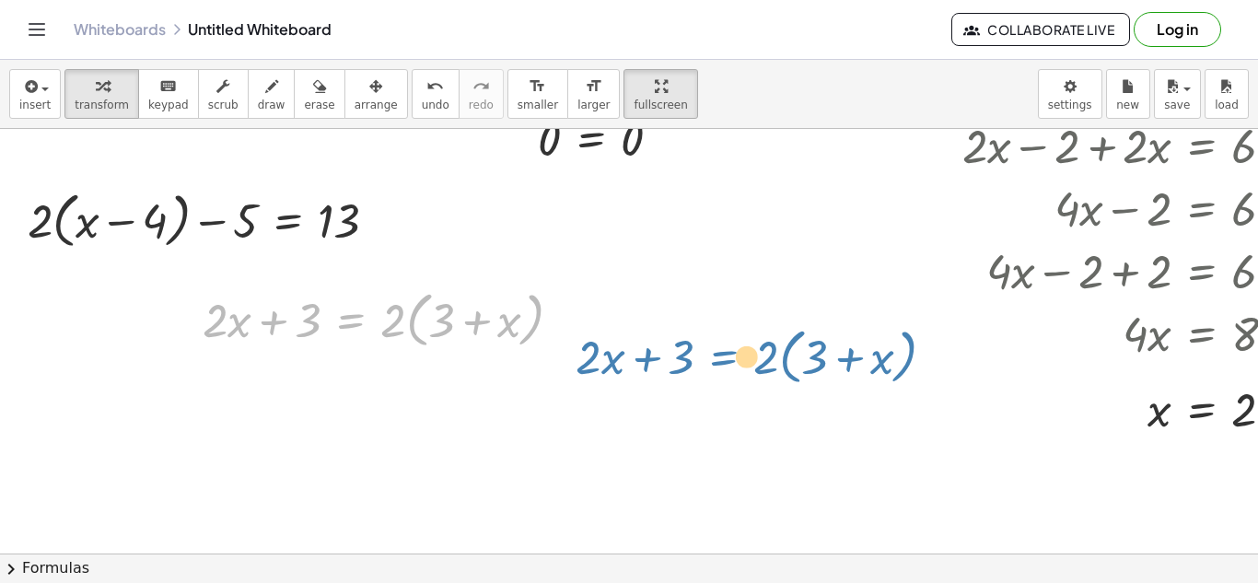
drag, startPoint x: 353, startPoint y: 325, endPoint x: 727, endPoint y: 362, distance: 375.8
click at [727, 362] on div "+ · 2 · x + 6 = · 2 · ( + 3 + x ) + · 2 · x + 6 = + · 2 · 3 + · 2 · x + · 2 · x…" at bounding box center [746, 308] width 1492 height 1274
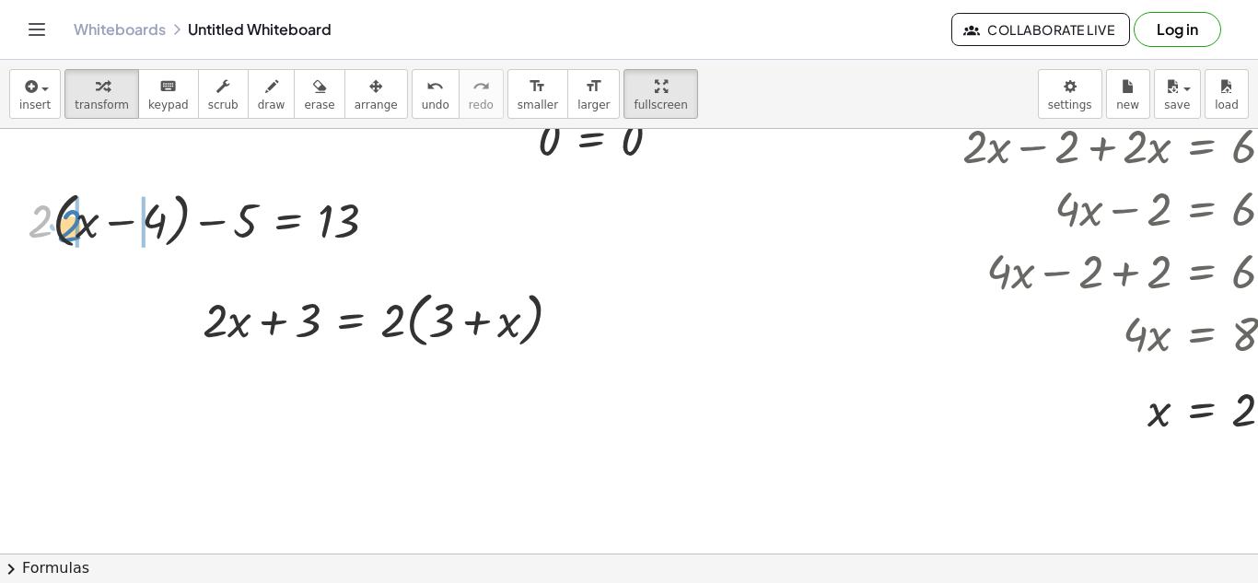
drag, startPoint x: 46, startPoint y: 217, endPoint x: 76, endPoint y: 222, distance: 30.7
click at [166, 228] on div at bounding box center [215, 219] width 374 height 63
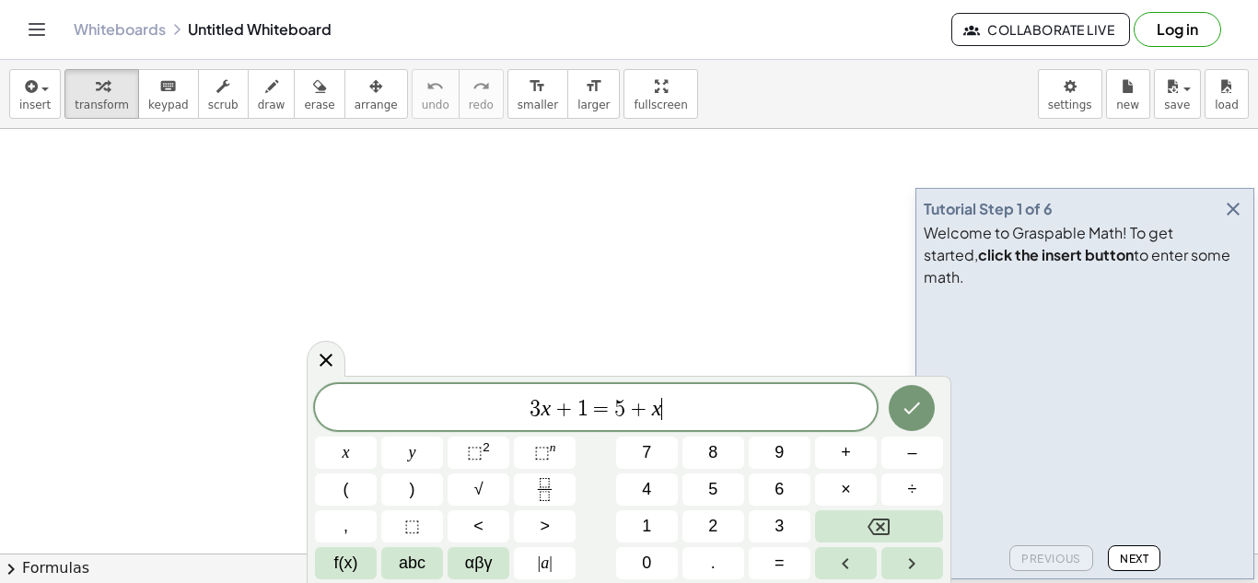
scroll to position [1, 0]
click at [1233, 220] on icon "button" at bounding box center [1234, 209] width 22 height 22
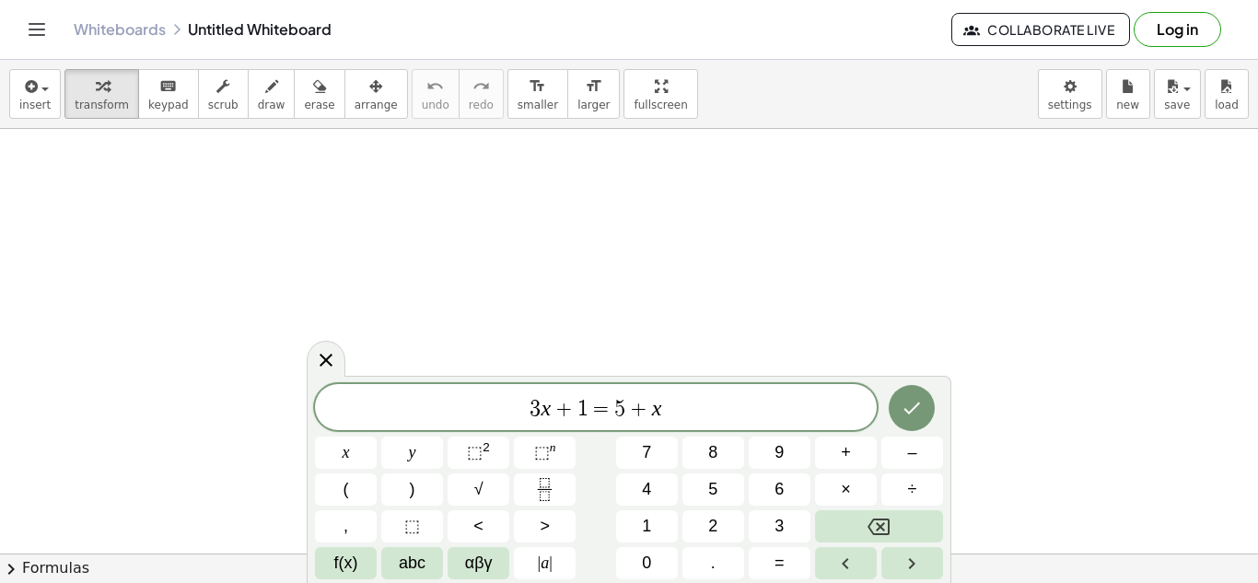
click at [646, 426] on div "3 x + 1 = 5 + x" at bounding box center [596, 407] width 562 height 46
click at [643, 416] on span "+" at bounding box center [639, 409] width 27 height 22
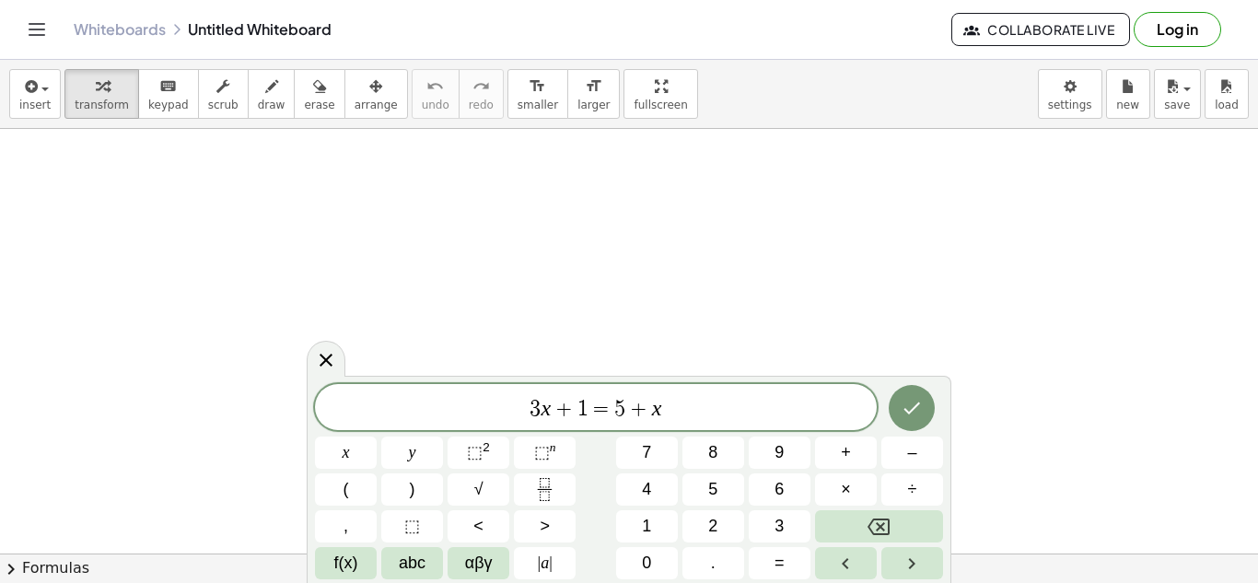
click at [695, 415] on span "3 x + 1 = 5 + ​ x" at bounding box center [596, 409] width 562 height 26
click at [927, 401] on button "Done" at bounding box center [912, 406] width 46 height 46
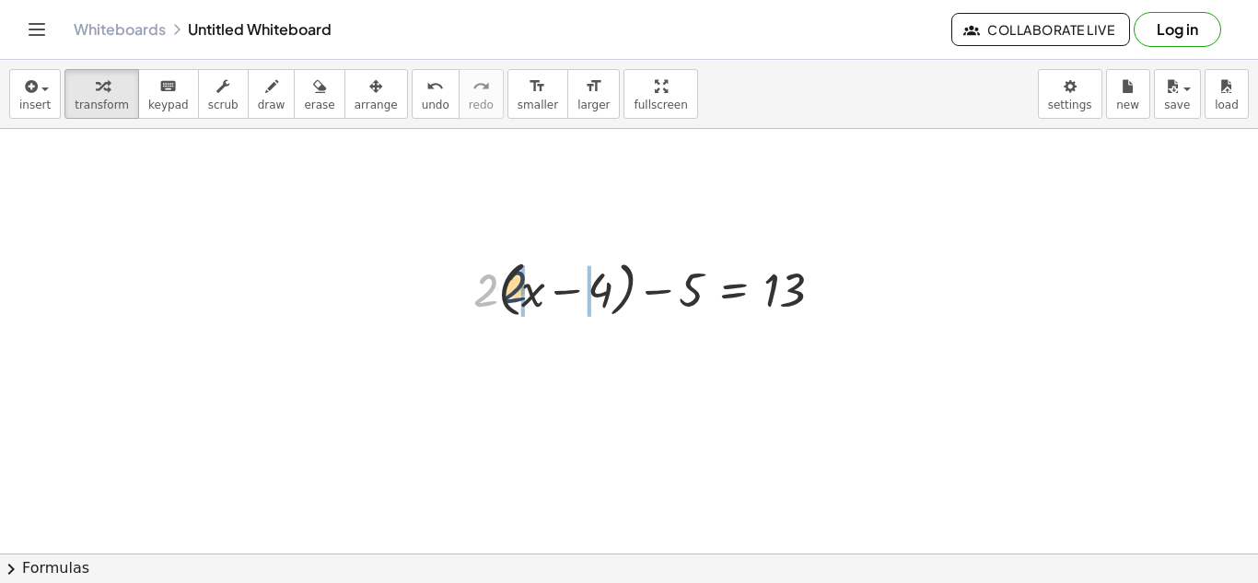
drag, startPoint x: 479, startPoint y: 308, endPoint x: 519, endPoint y: 305, distance: 39.7
click at [519, 305] on div at bounding box center [655, 288] width 383 height 70
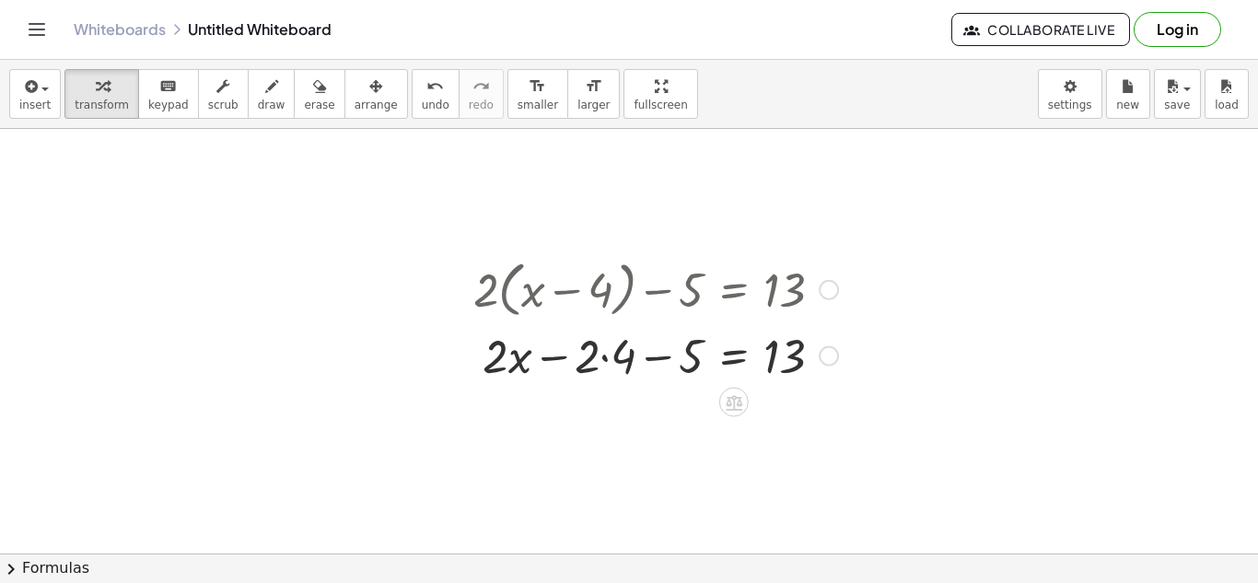
click at [608, 354] on div at bounding box center [655, 354] width 383 height 63
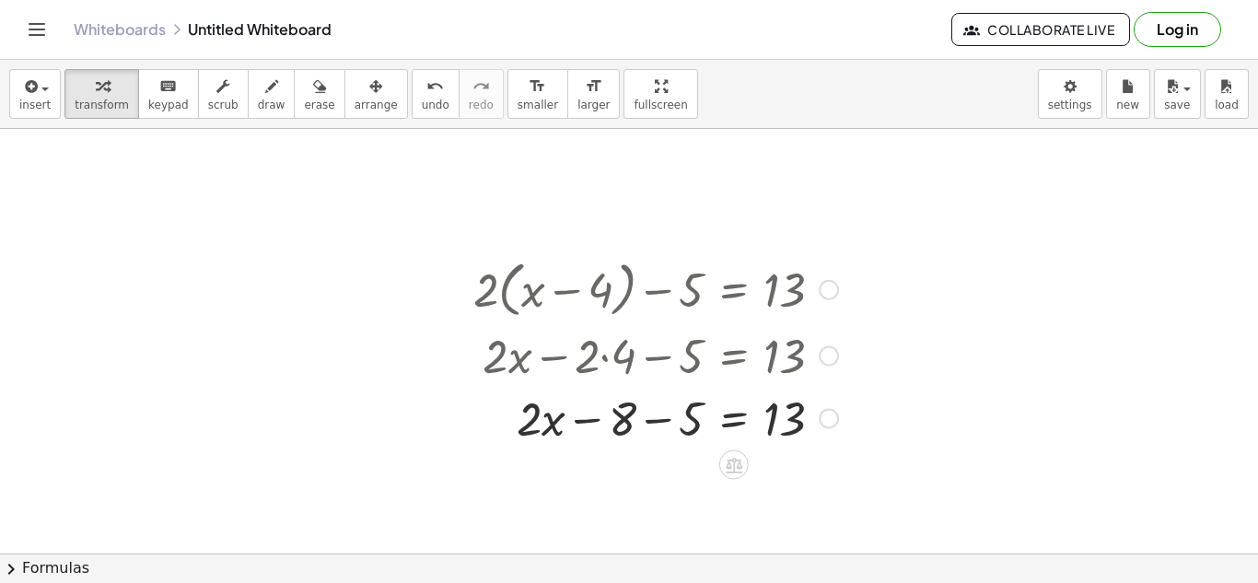
click at [655, 419] on div at bounding box center [655, 417] width 383 height 63
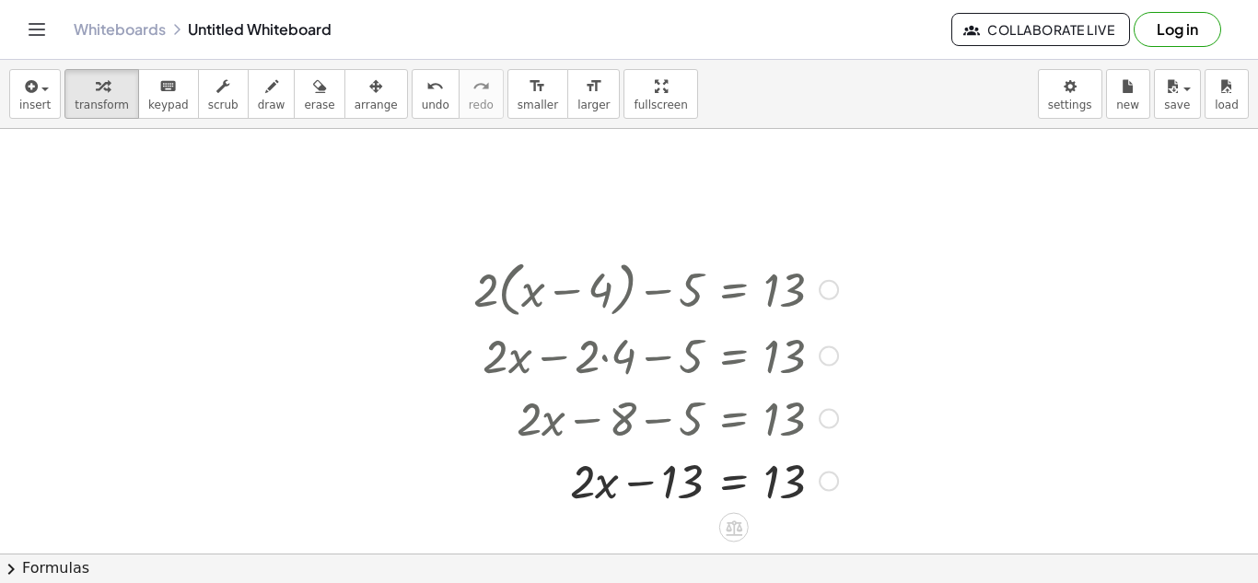
click at [725, 486] on div at bounding box center [655, 480] width 383 height 63
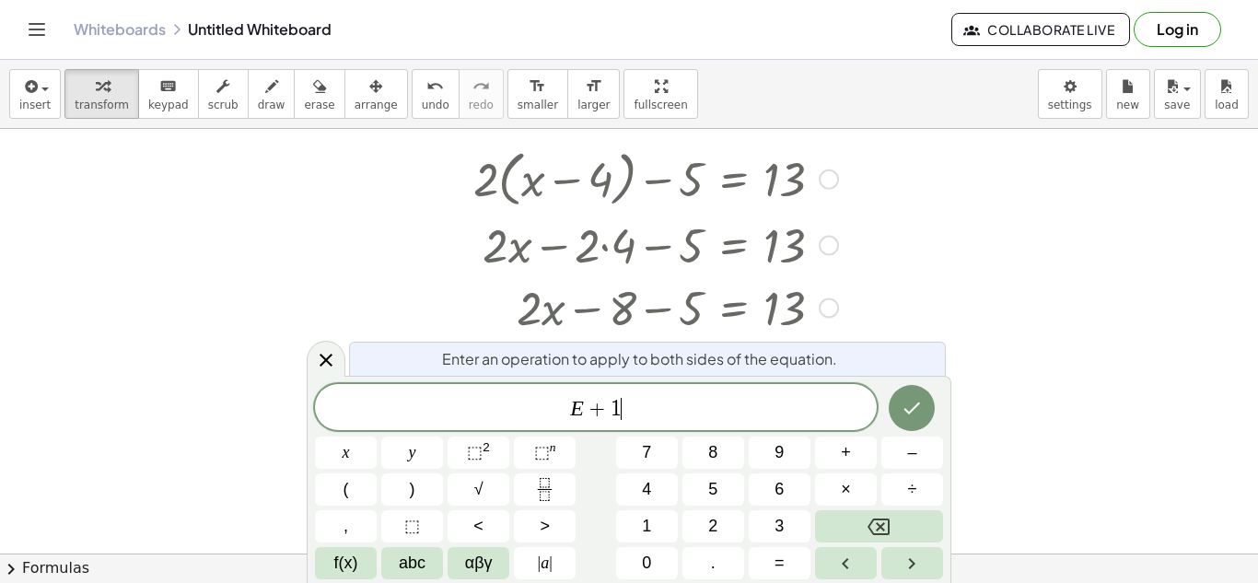
scroll to position [6, 0]
click at [921, 421] on button "Done" at bounding box center [912, 408] width 46 height 46
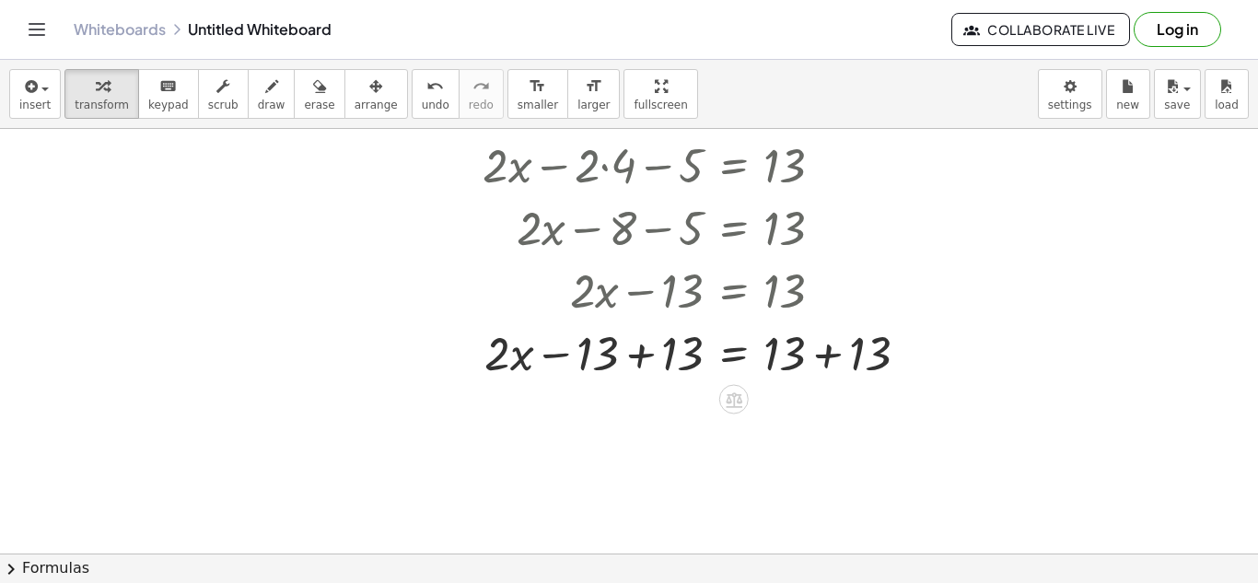
scroll to position [195, 0]
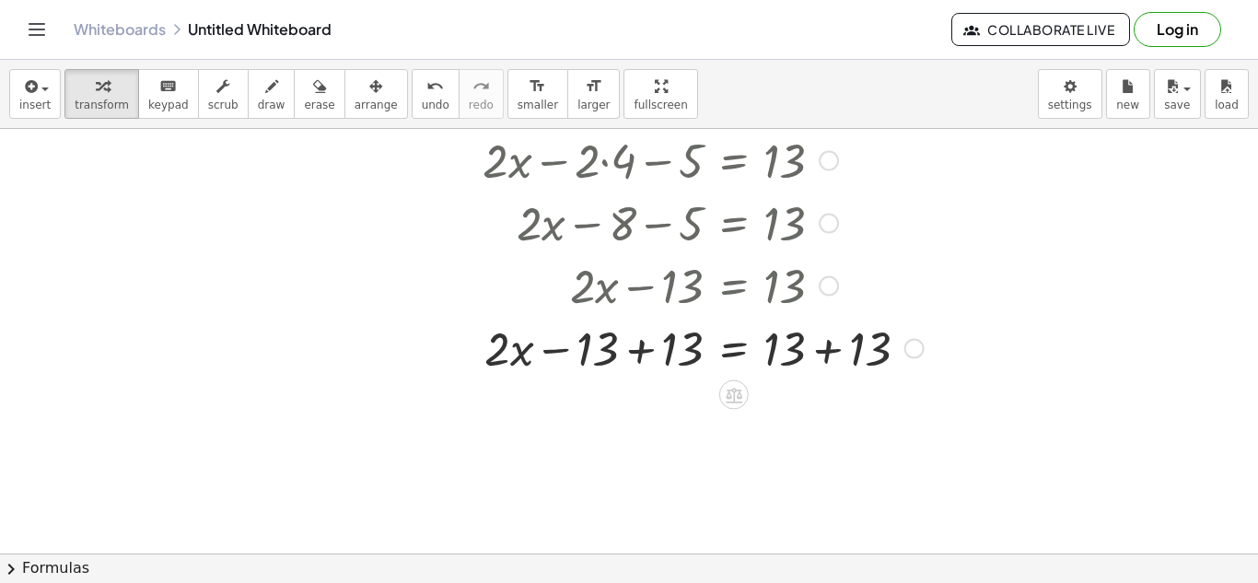
click at [640, 352] on div at bounding box center [698, 347] width 469 height 63
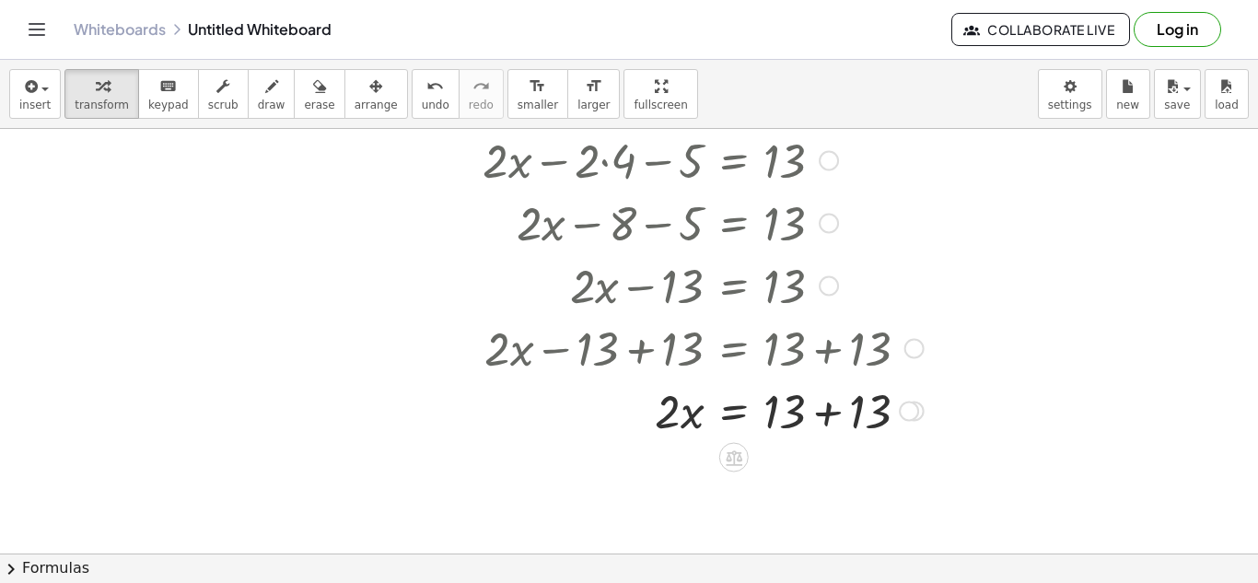
click at [827, 406] on div at bounding box center [698, 410] width 469 height 63
click at [733, 474] on div at bounding box center [698, 472] width 469 height 63
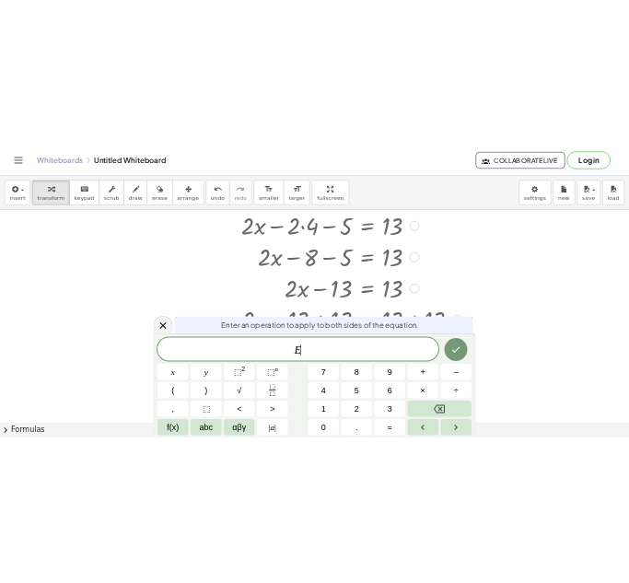
scroll to position [7, 0]
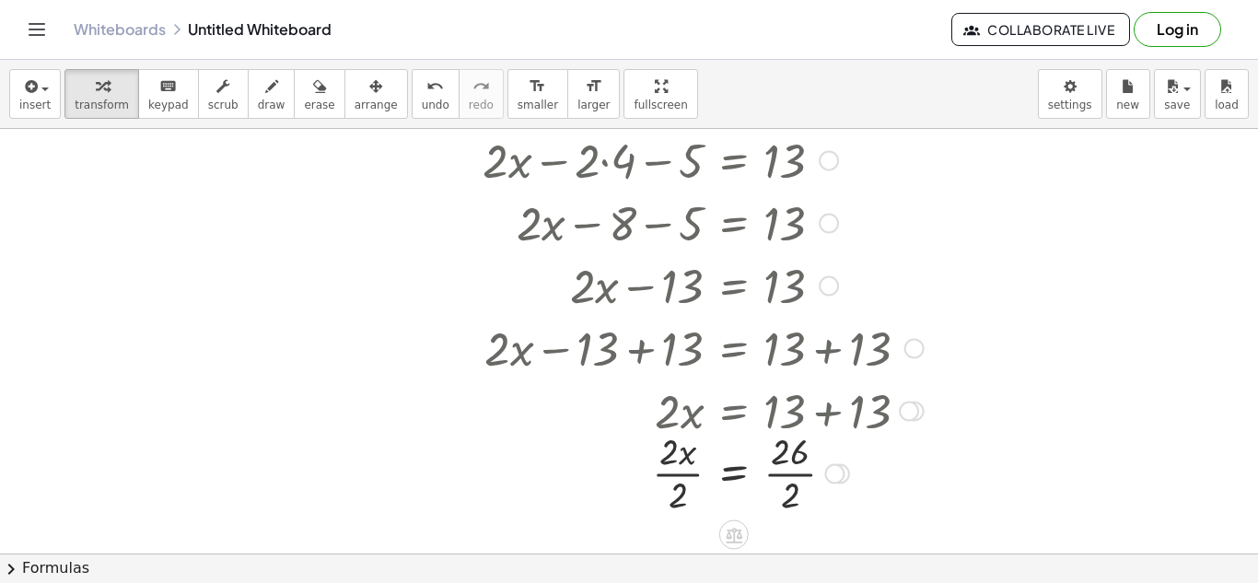
click at [682, 473] on div at bounding box center [698, 472] width 469 height 92
click at [801, 471] on div at bounding box center [698, 472] width 469 height 92
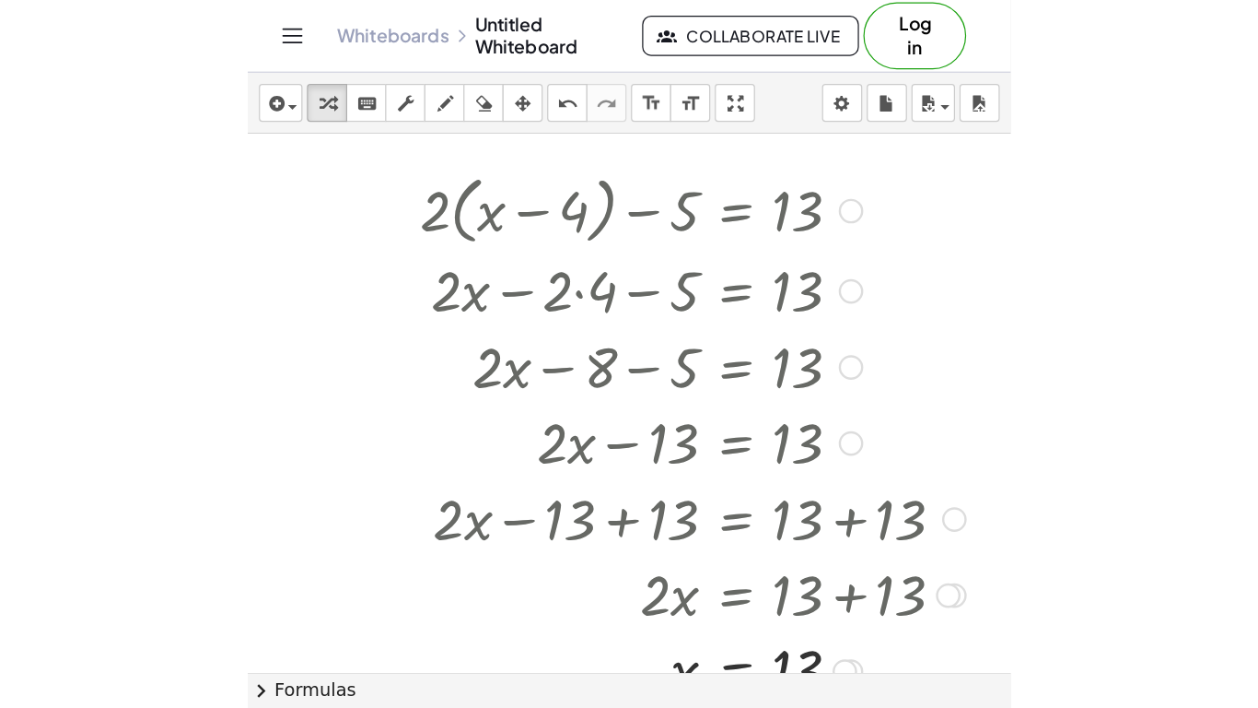
scroll to position [99, 334]
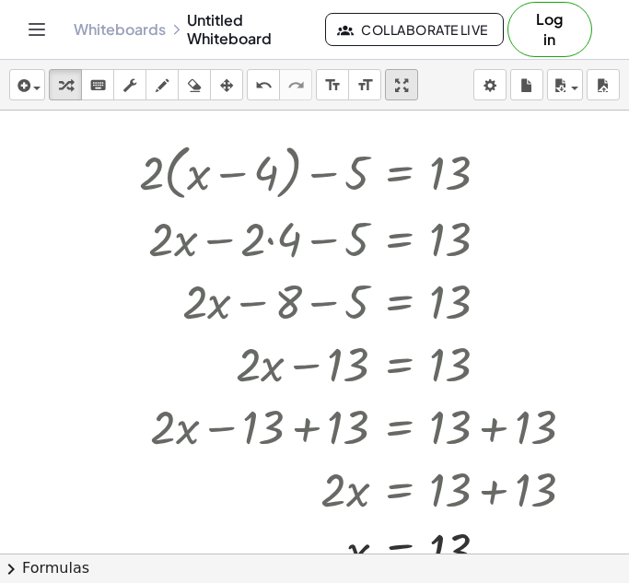
click at [629, 167] on html "Graspable Math Activities Get Started Activity Bank Assigned Work Classes White…" at bounding box center [314, 291] width 629 height 583
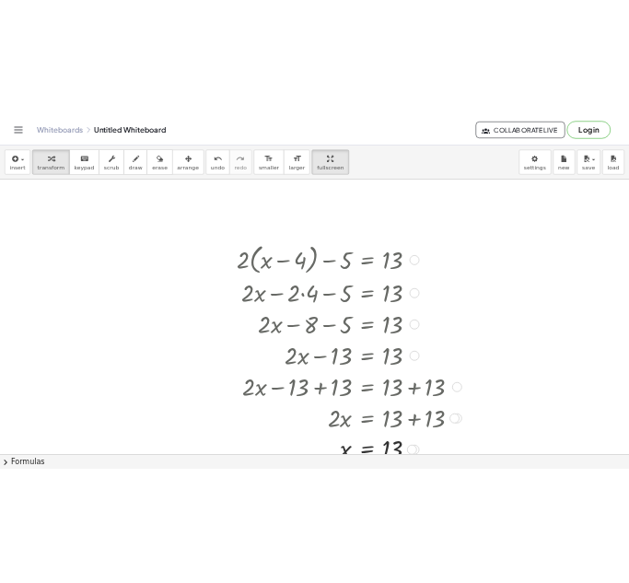
scroll to position [6, 0]
